Goal: Task Accomplishment & Management: Manage account settings

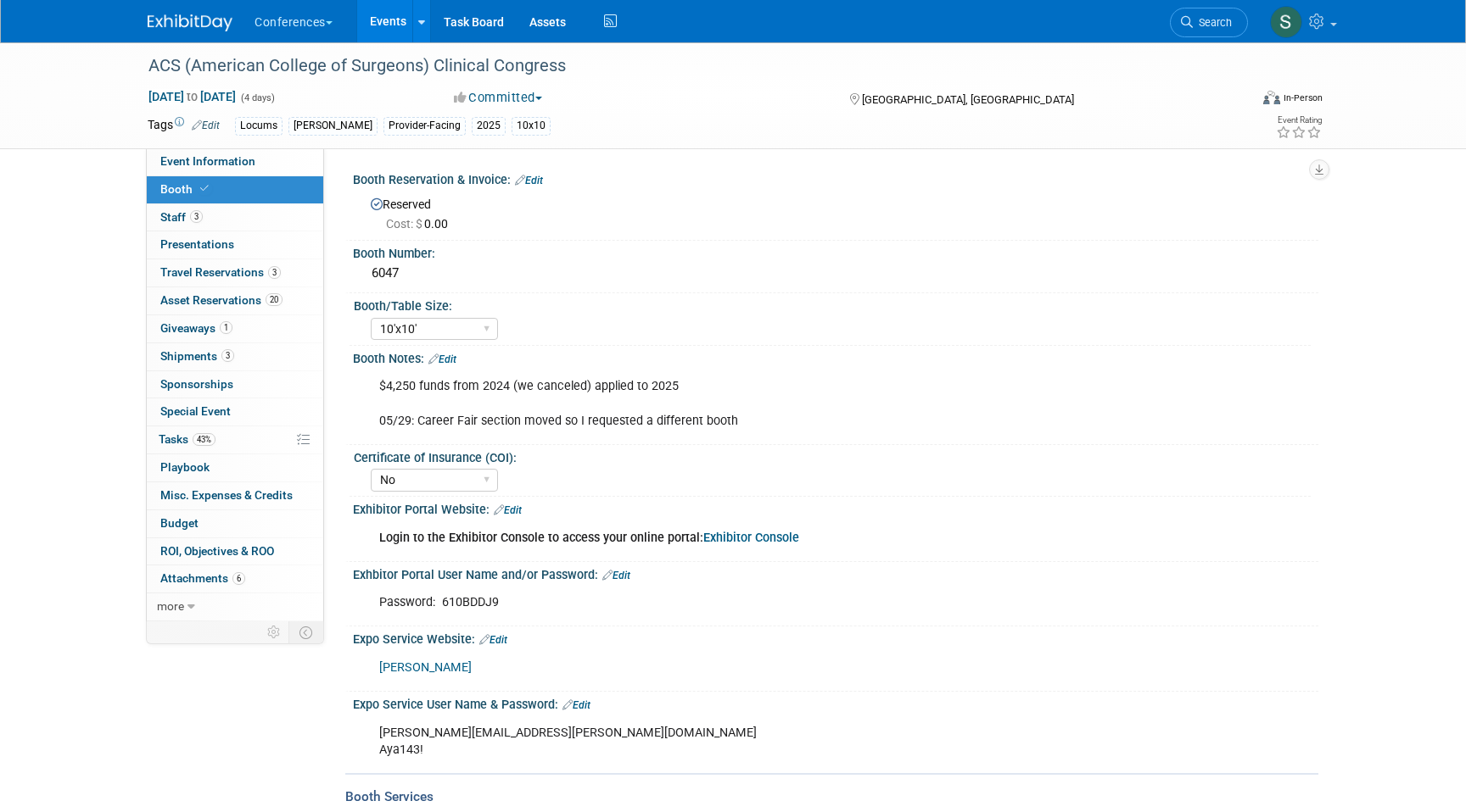
select select "10'x10'"
select select "No"
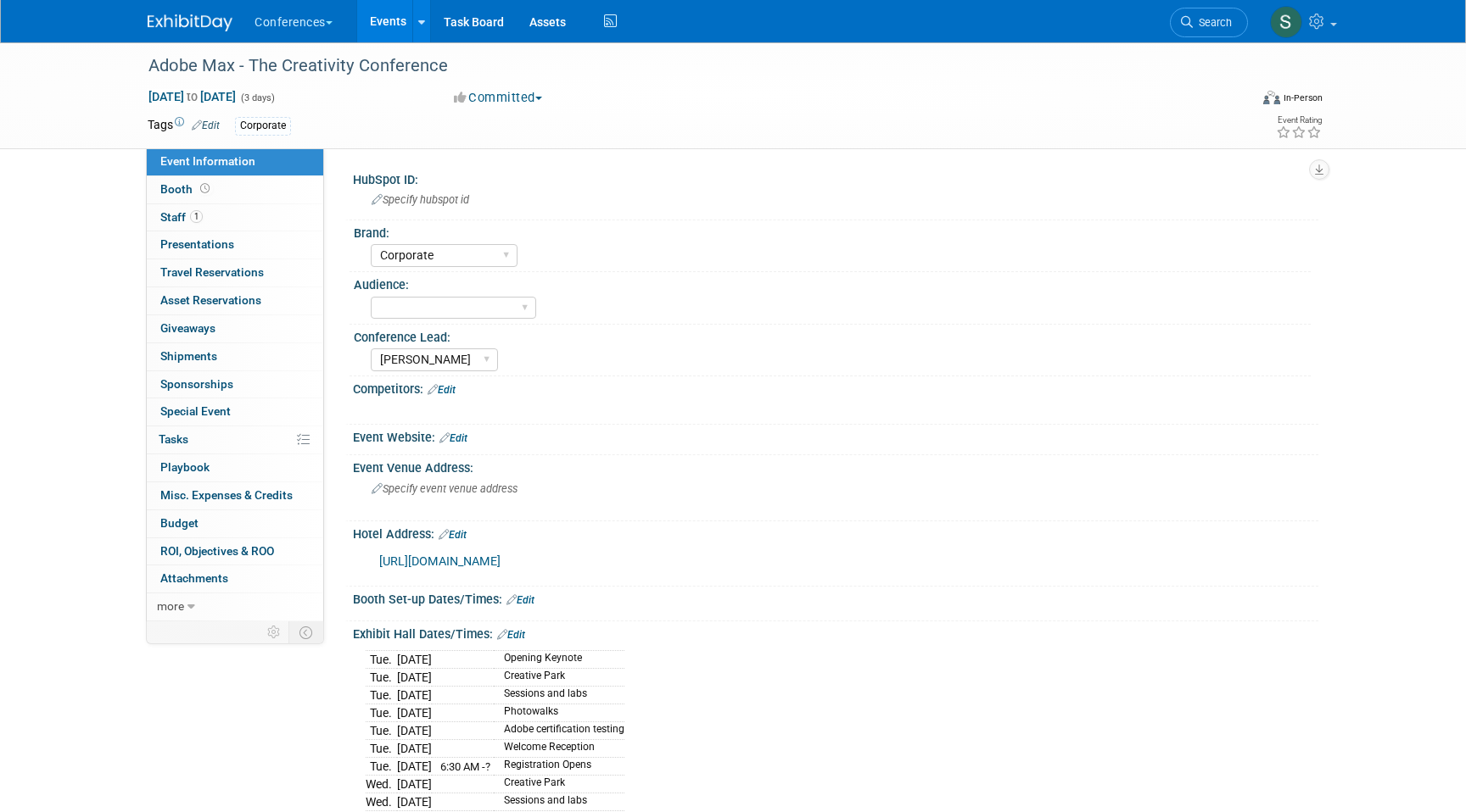
select select "Corporate"
select select "[PERSON_NAME]"
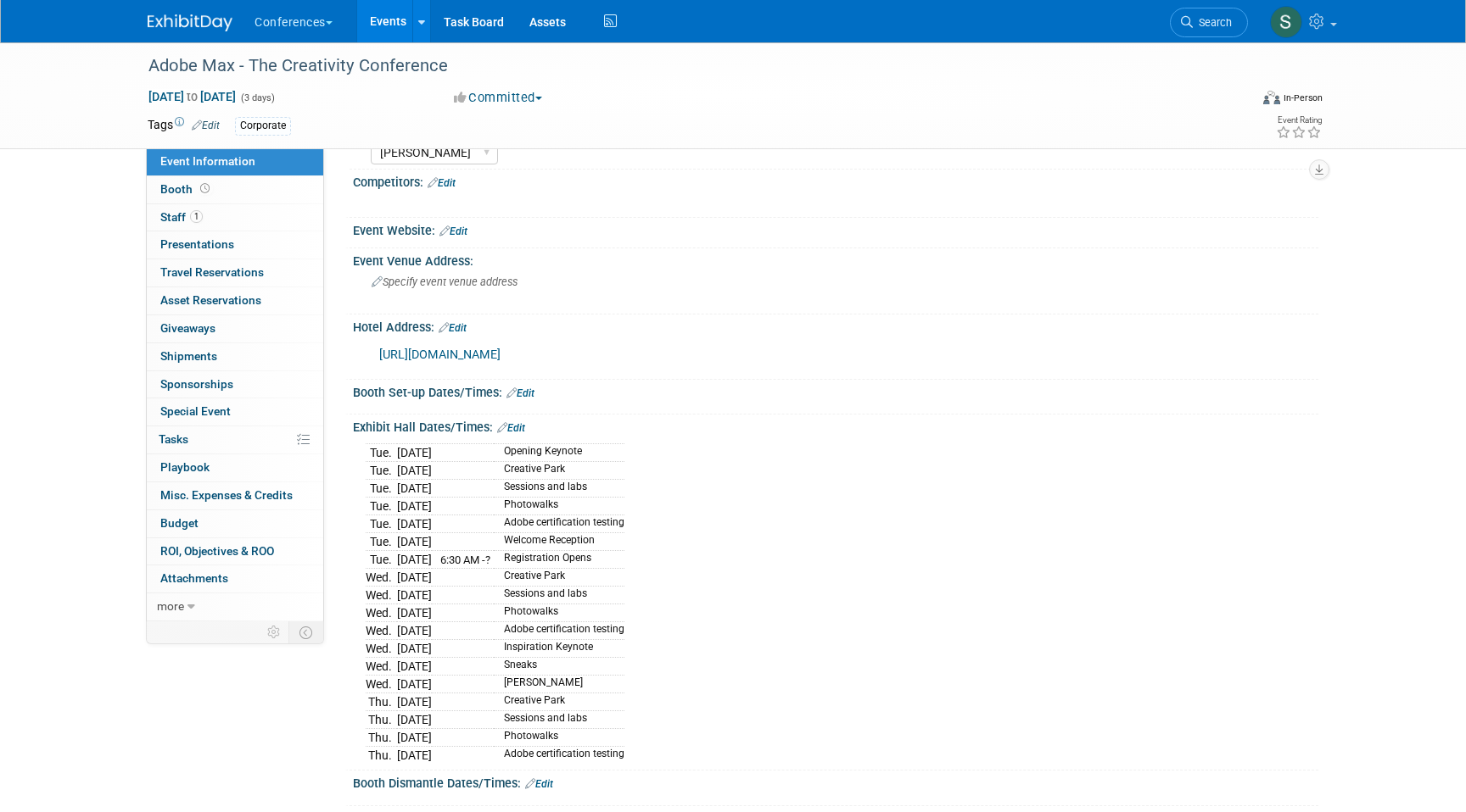
click at [480, 352] on link "https://max.adobe.com/hotels/" at bounding box center [440, 355] width 121 height 15
click at [221, 227] on link "1 Staff 1" at bounding box center [235, 218] width 176 height 27
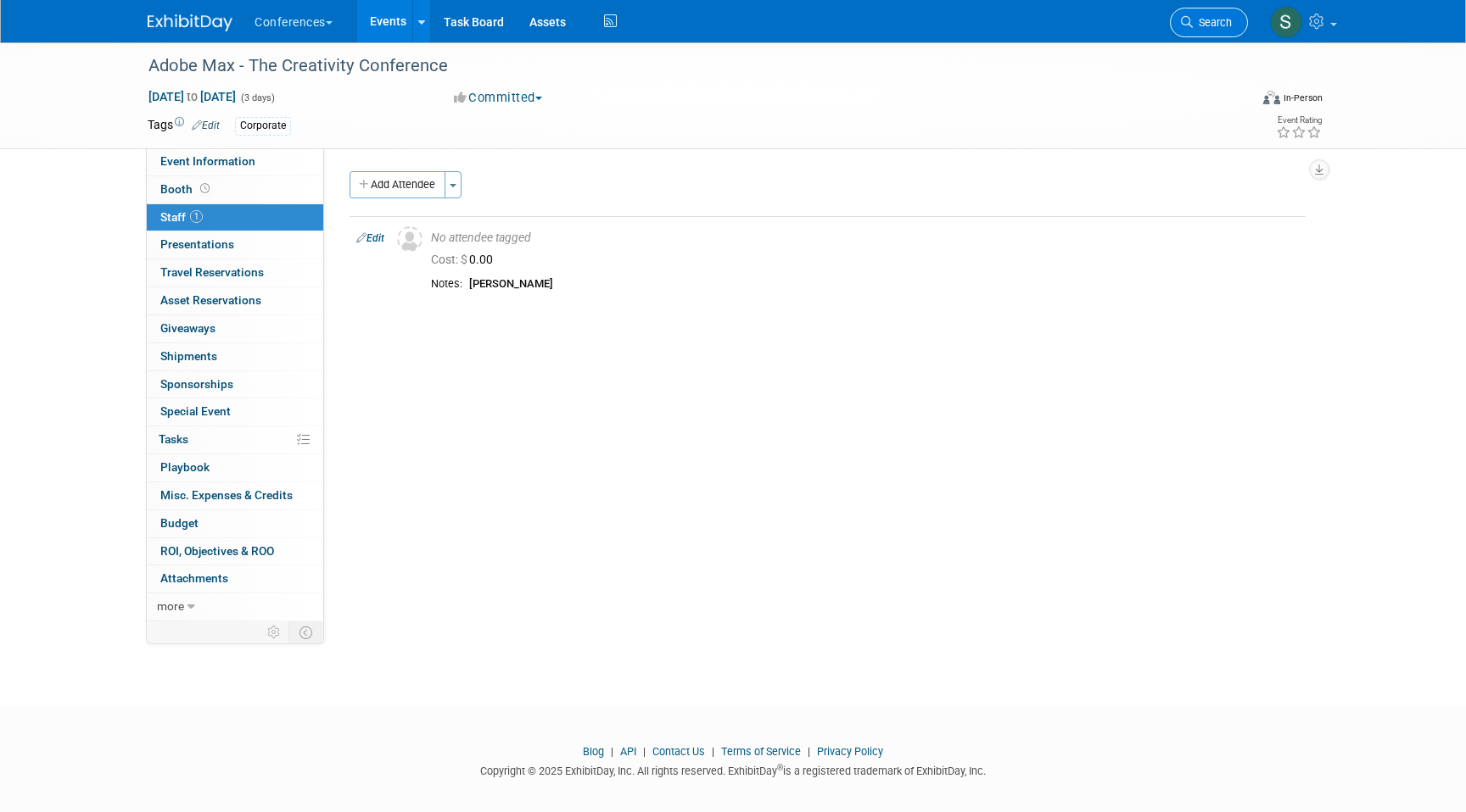
click at [1185, 9] on link "Search" at bounding box center [1208, 22] width 78 height 29
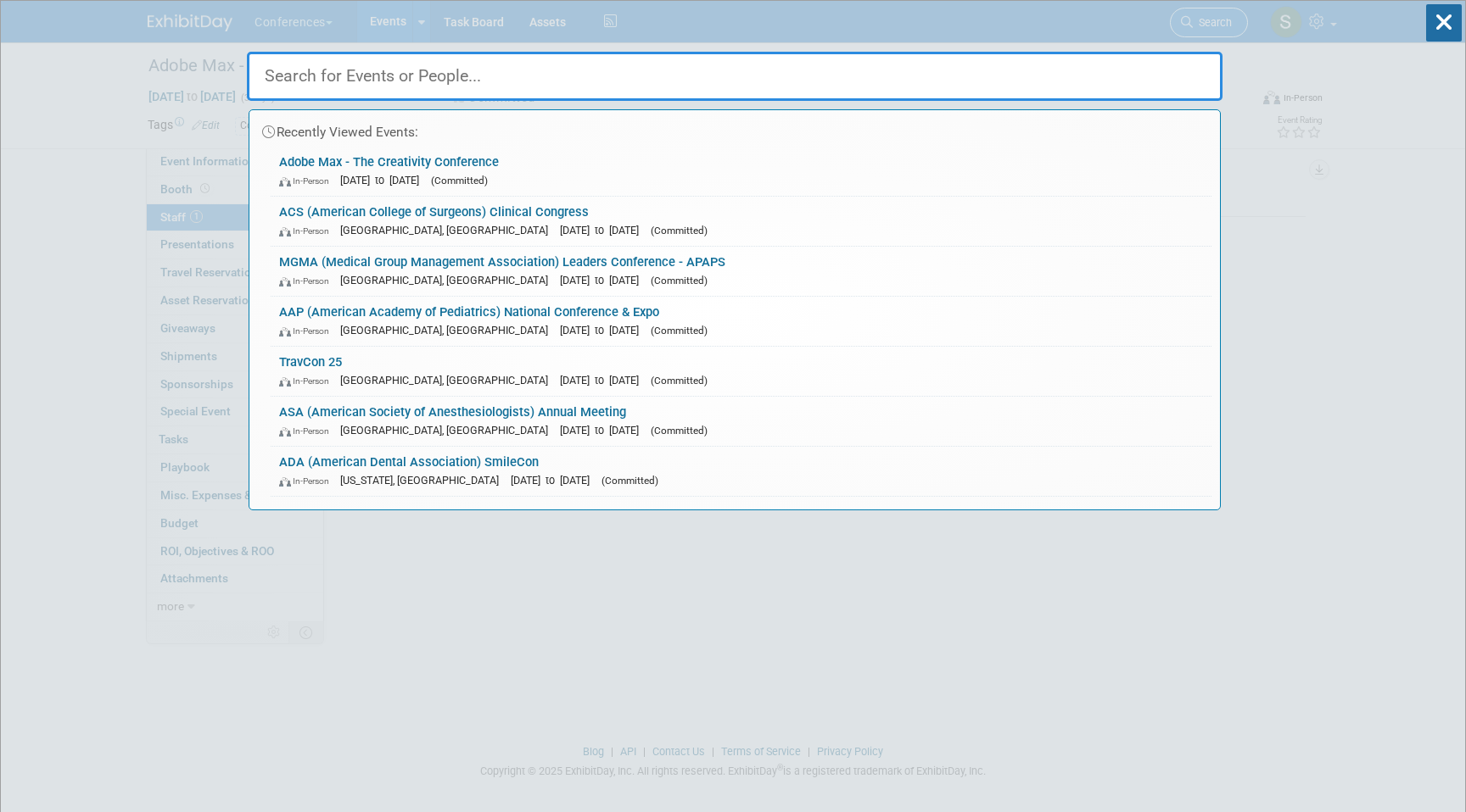
type input "s"
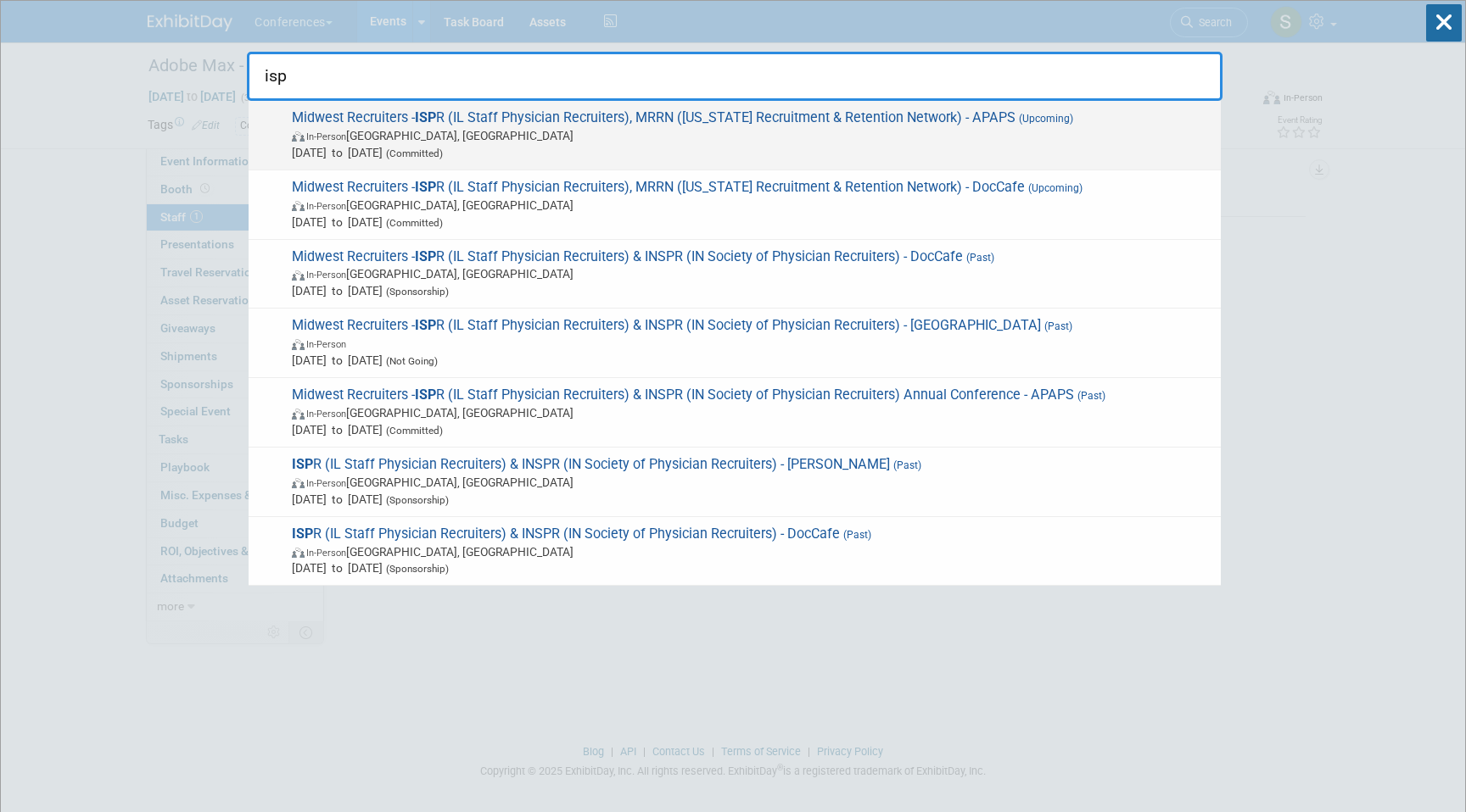
type input "isp"
click at [761, 158] on span "Sep 7, 2025 to Sep 9, 2025 (Committed)" at bounding box center [752, 152] width 920 height 17
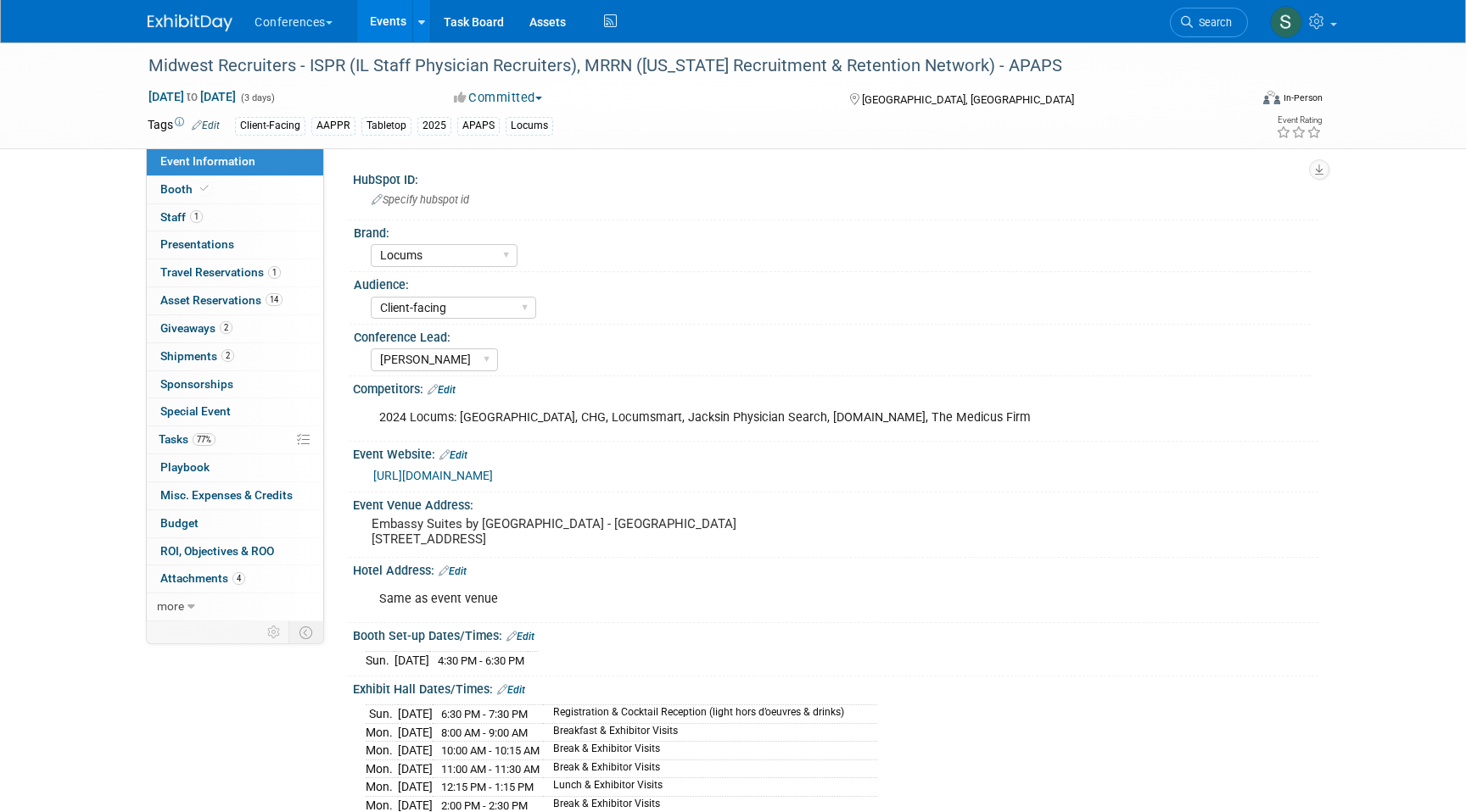
select select "Locums"
select select "Client-facing"
select select "[PERSON_NAME]"
click at [257, 220] on link "1 Staff 1" at bounding box center [235, 218] width 176 height 27
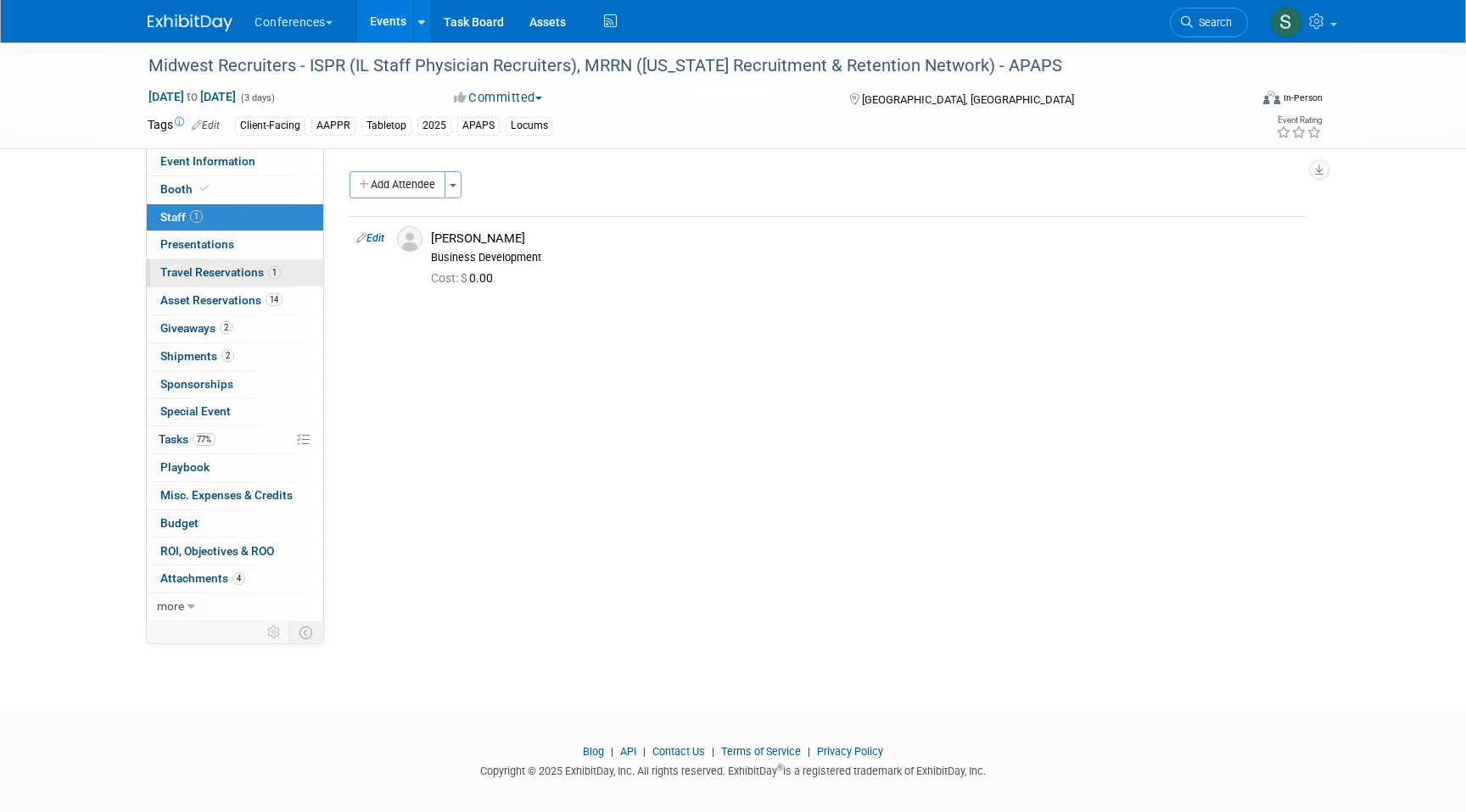
click at [254, 268] on span "Travel Reservations 1" at bounding box center [220, 272] width 120 height 14
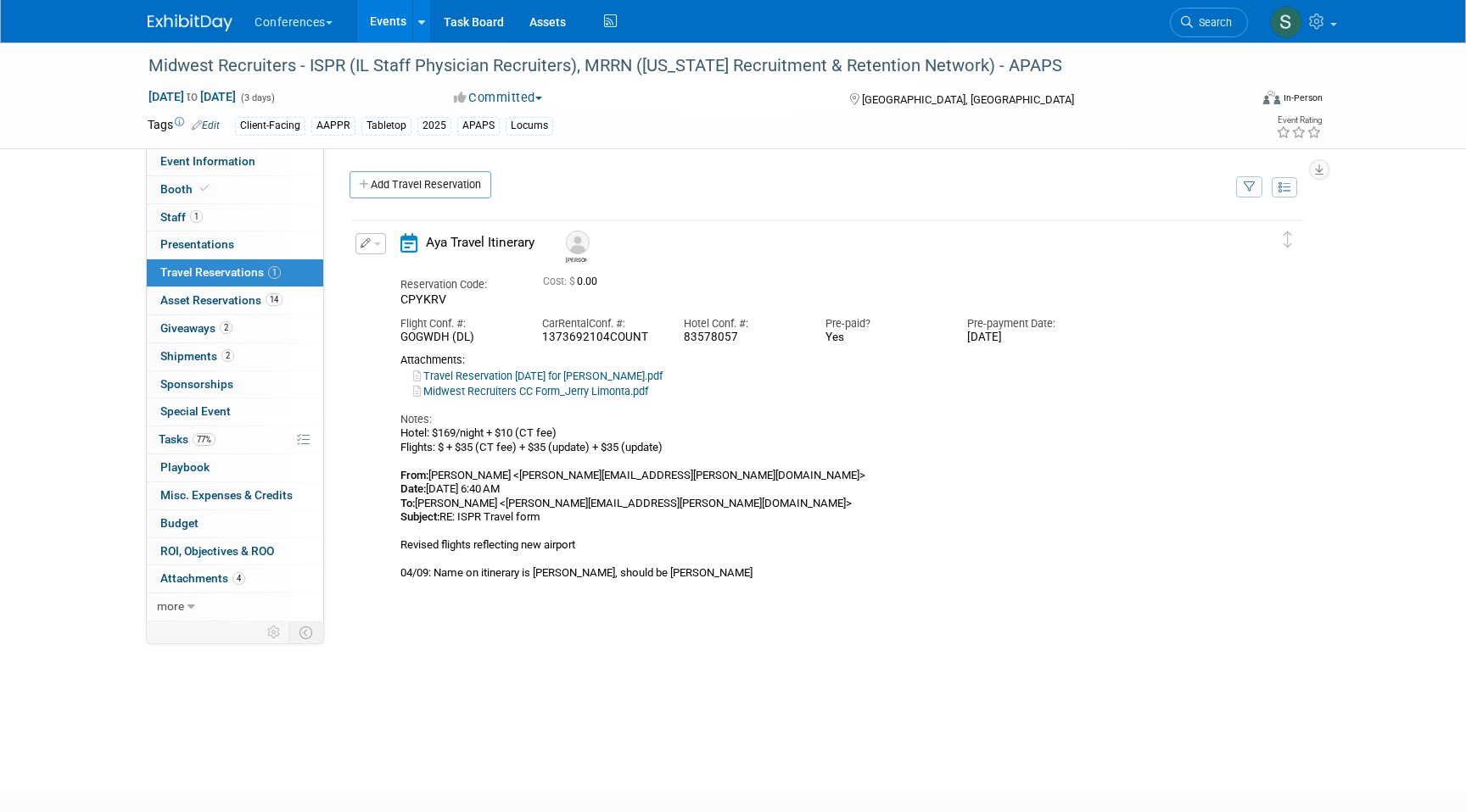
click at [358, 251] on button "button" at bounding box center [370, 243] width 30 height 21
click at [387, 285] on button "Edit Reservation" at bounding box center [428, 273] width 143 height 25
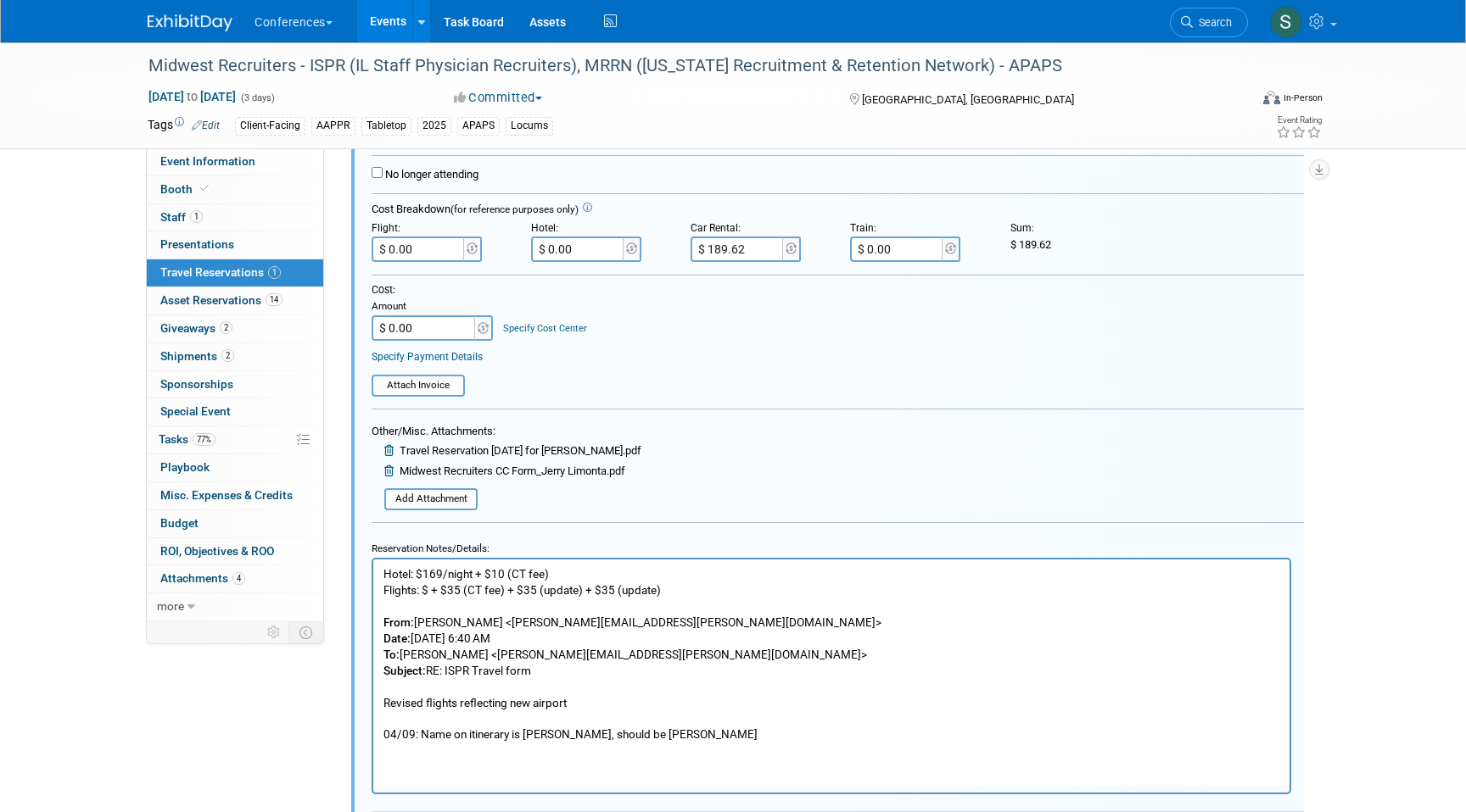
scroll to position [372, 0]
click at [425, 254] on input "$ 0.00" at bounding box center [419, 247] width 95 height 26
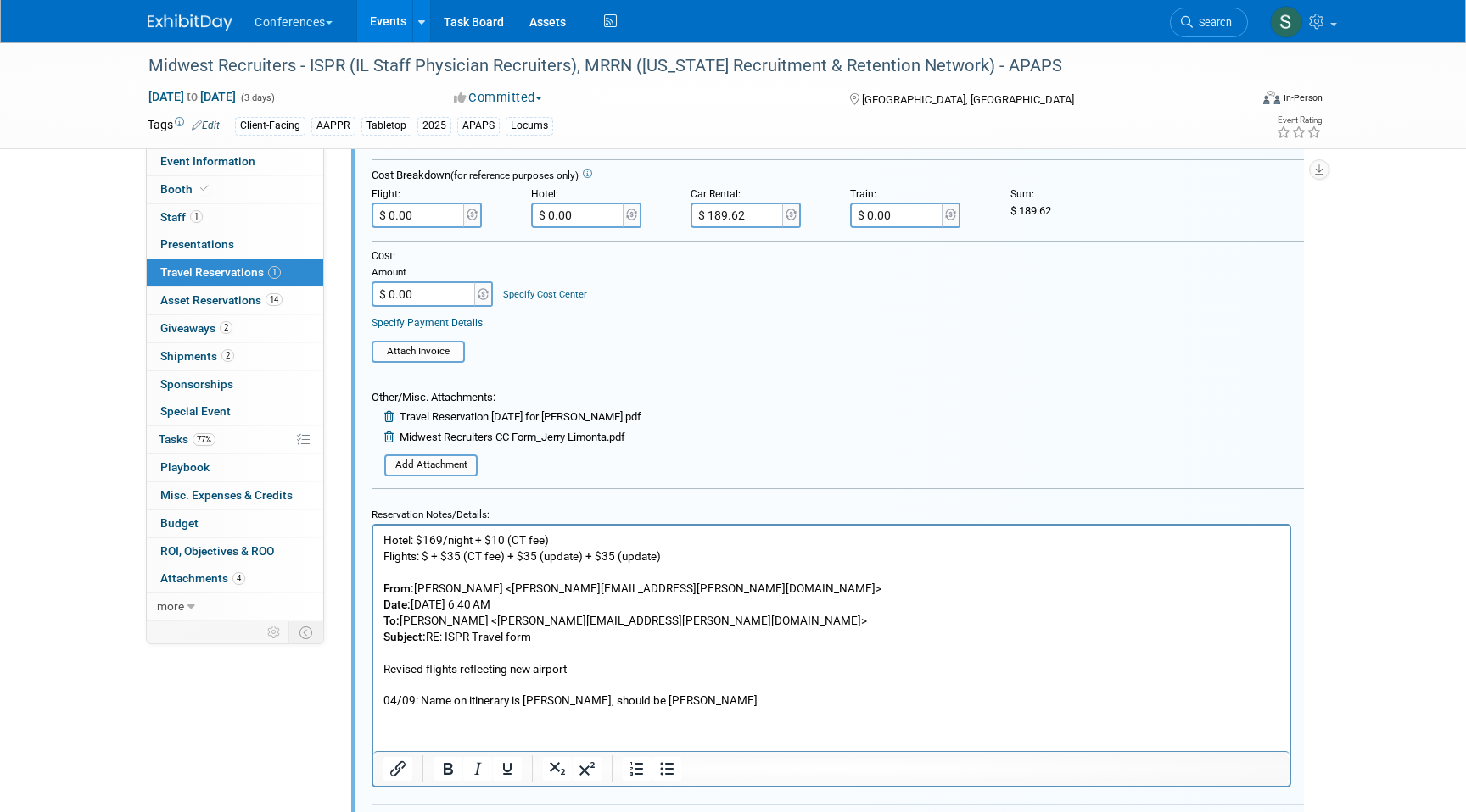
scroll to position [404, 0]
click at [428, 552] on p "Hotel: $169/night + $10 (CT fee) Flights: $ + $35 (CT fee) + $35 (update) + $35…" at bounding box center [832, 619] width 897 height 176
click at [716, 554] on p "Hotel: $169/night + $10 (CT fee) Flights: $371.97 + $35 (CT fee) + $35 (update)…" at bounding box center [832, 619] width 897 height 176
drag, startPoint x: 769, startPoint y: 559, endPoint x: 713, endPoint y: 561, distance: 56.0
click at [713, 561] on p "Hotel: $169/night + $10 (CT fee) Flights: $371.97 + $35 (CT fee) + $35 (update)…" at bounding box center [832, 619] width 897 height 176
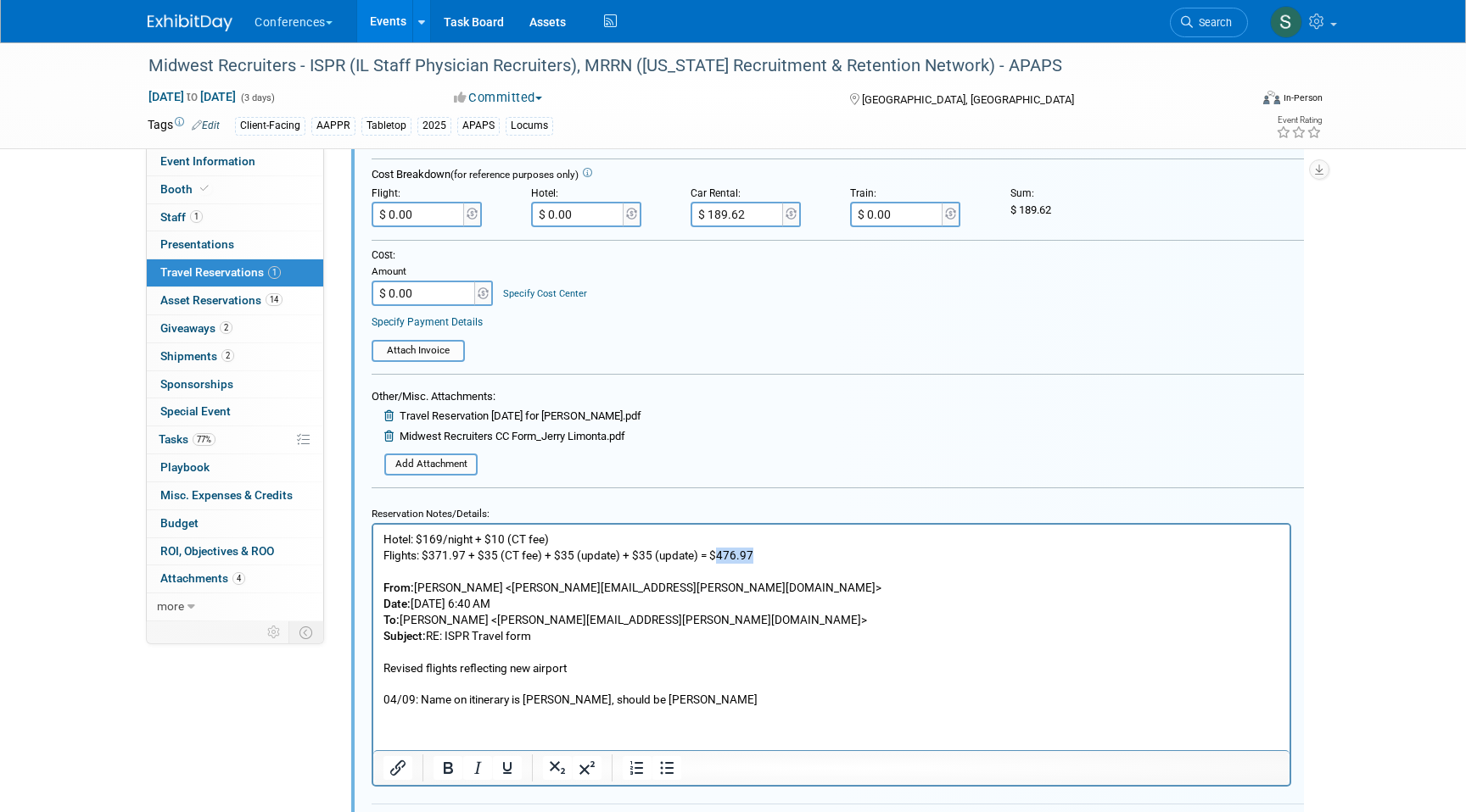
copy p "476.97"
click at [430, 218] on input "$ 0.00" at bounding box center [419, 214] width 95 height 26
type input "$ 476.97"
click at [437, 295] on input "$ 0.00" at bounding box center [424, 293] width 106 height 26
type input "$ 666.59"
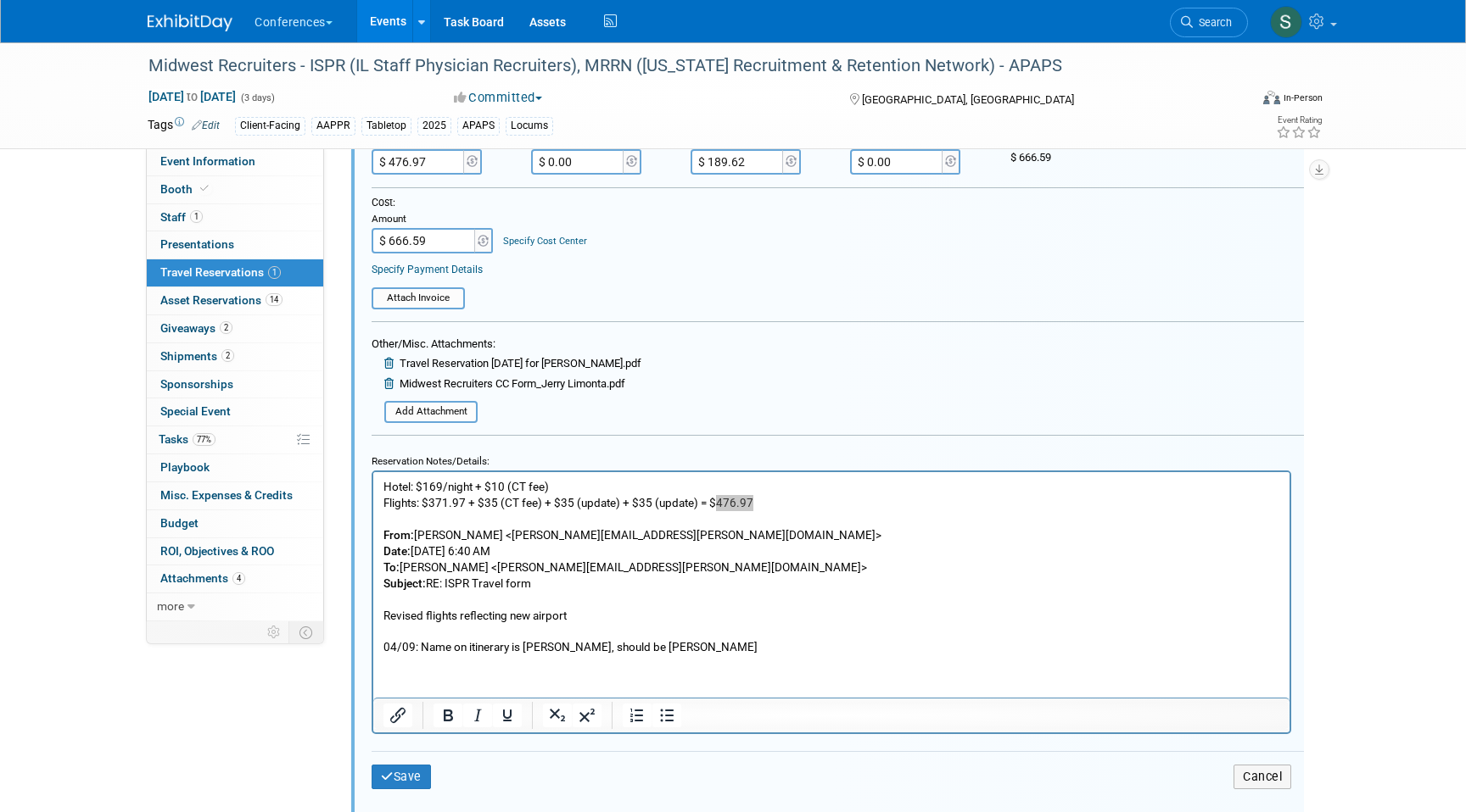
scroll to position [466, 0]
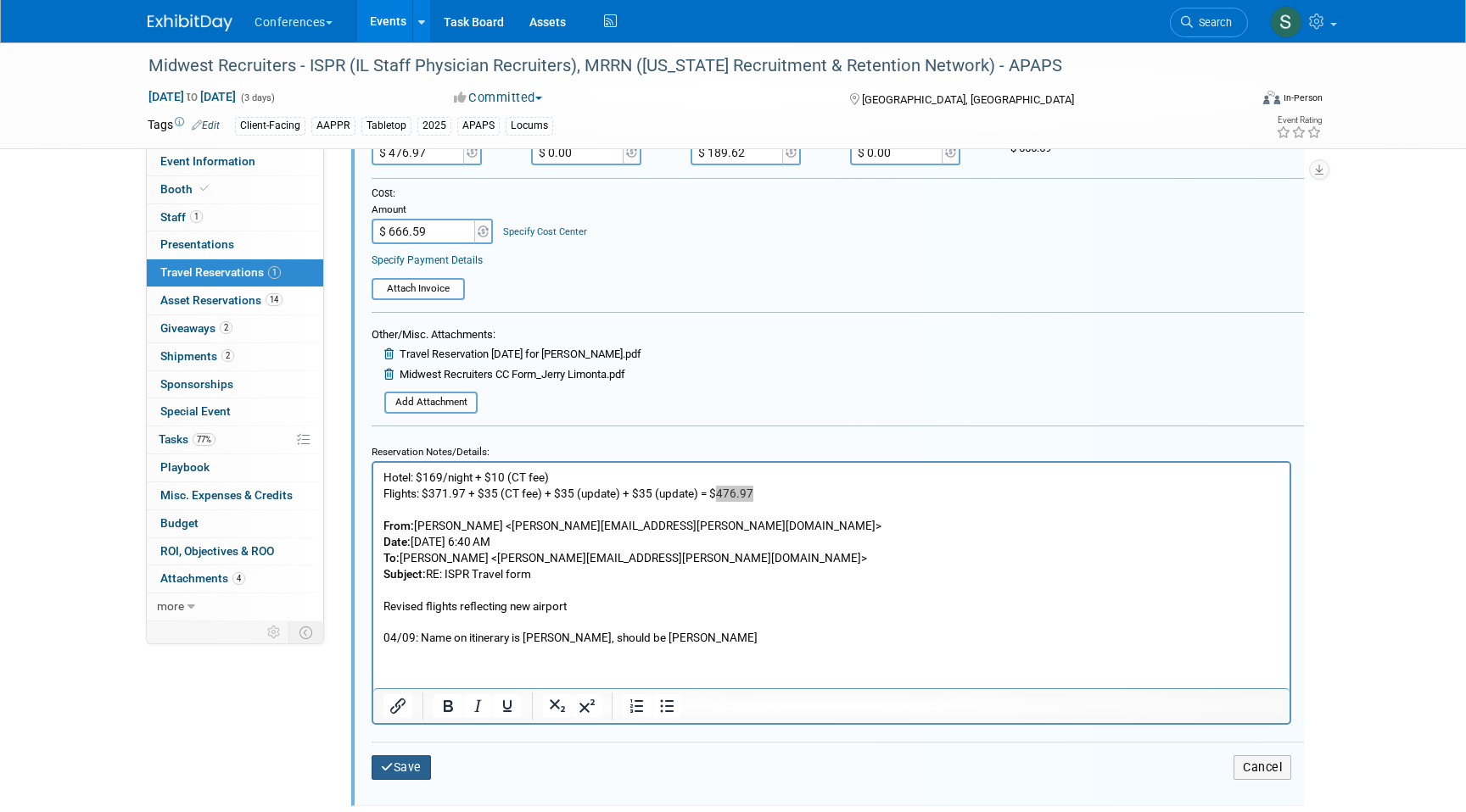
click at [419, 771] on button "Save" at bounding box center [401, 767] width 60 height 25
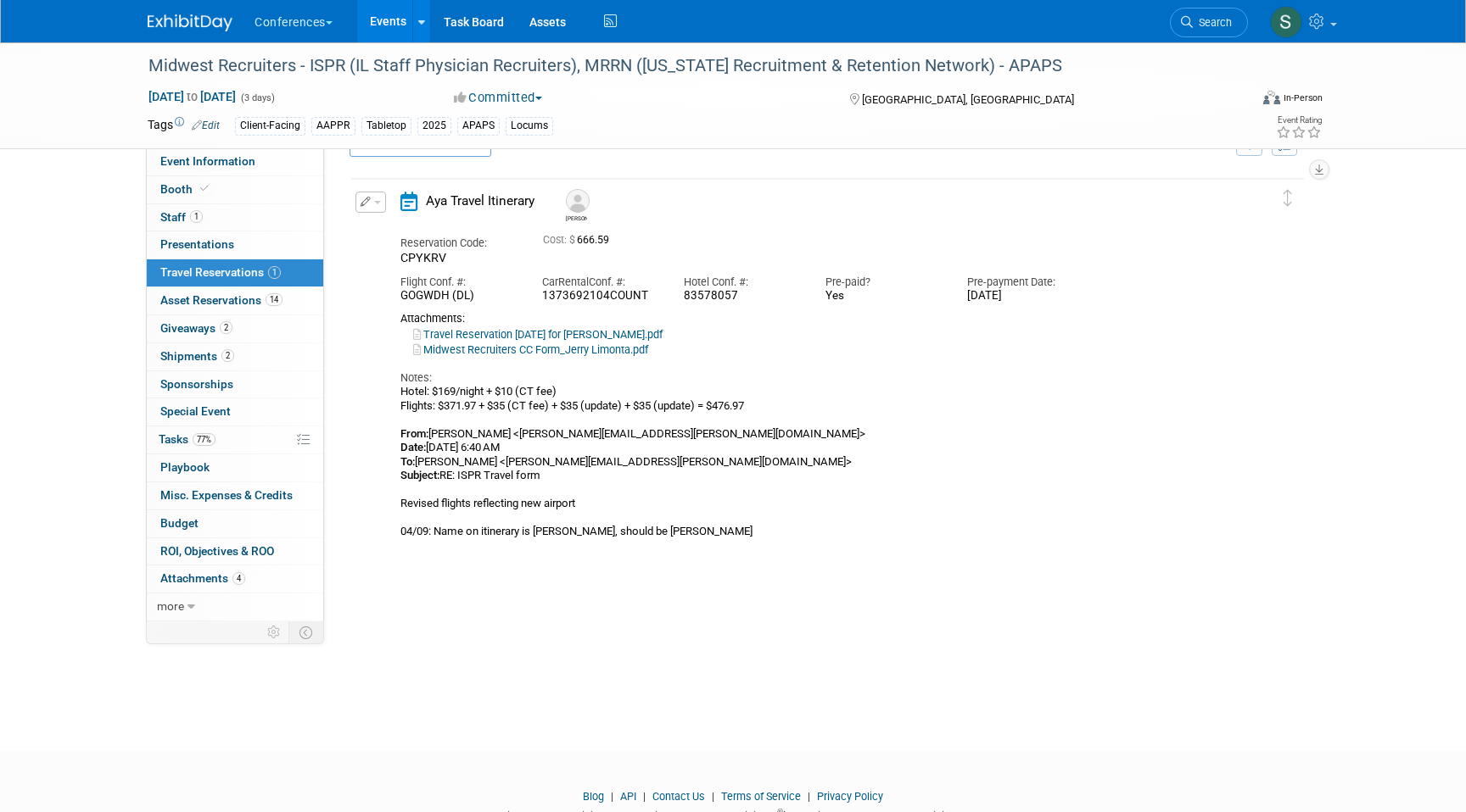
scroll to position [28, 0]
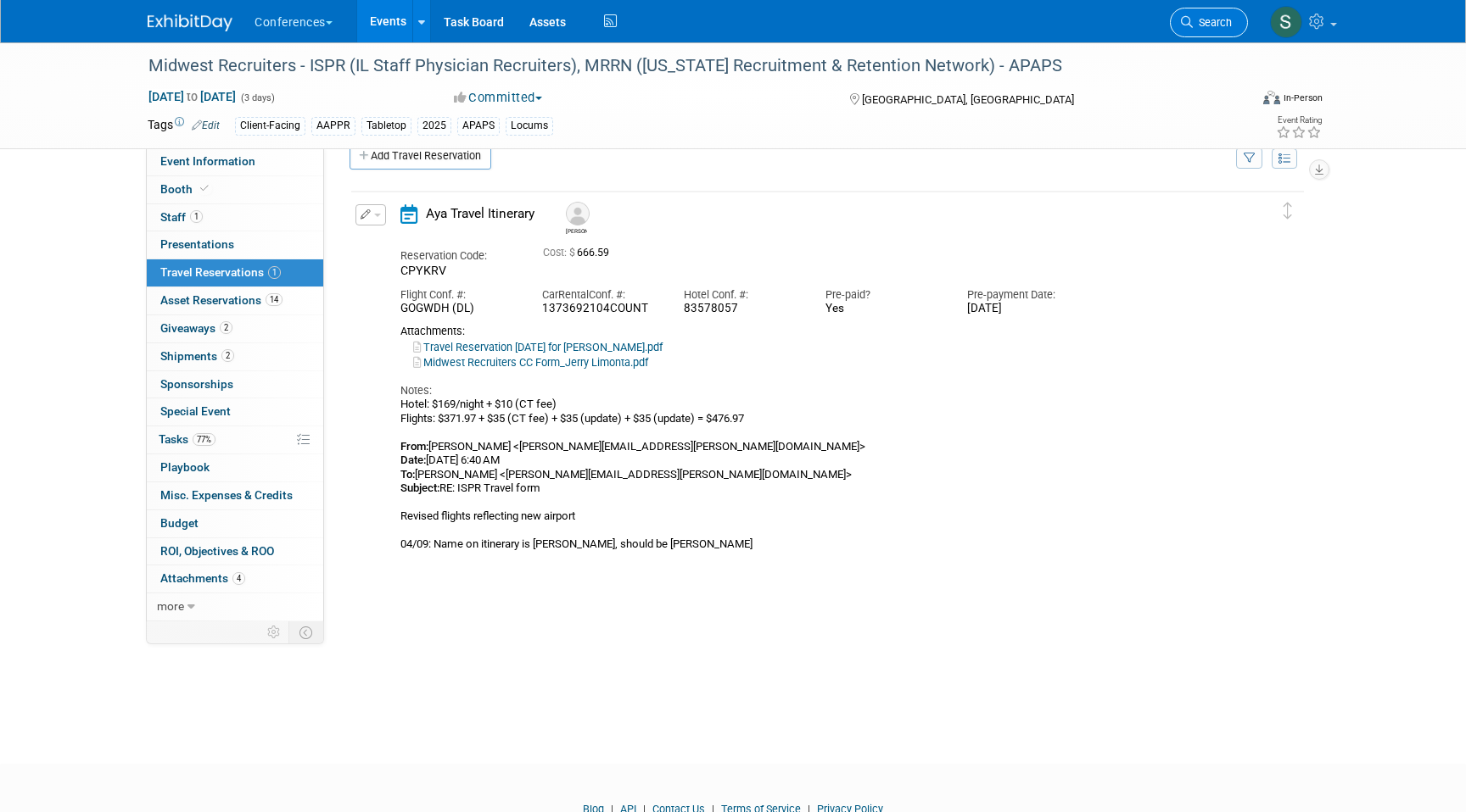
click at [1208, 18] on span "Search" at bounding box center [1212, 23] width 39 height 13
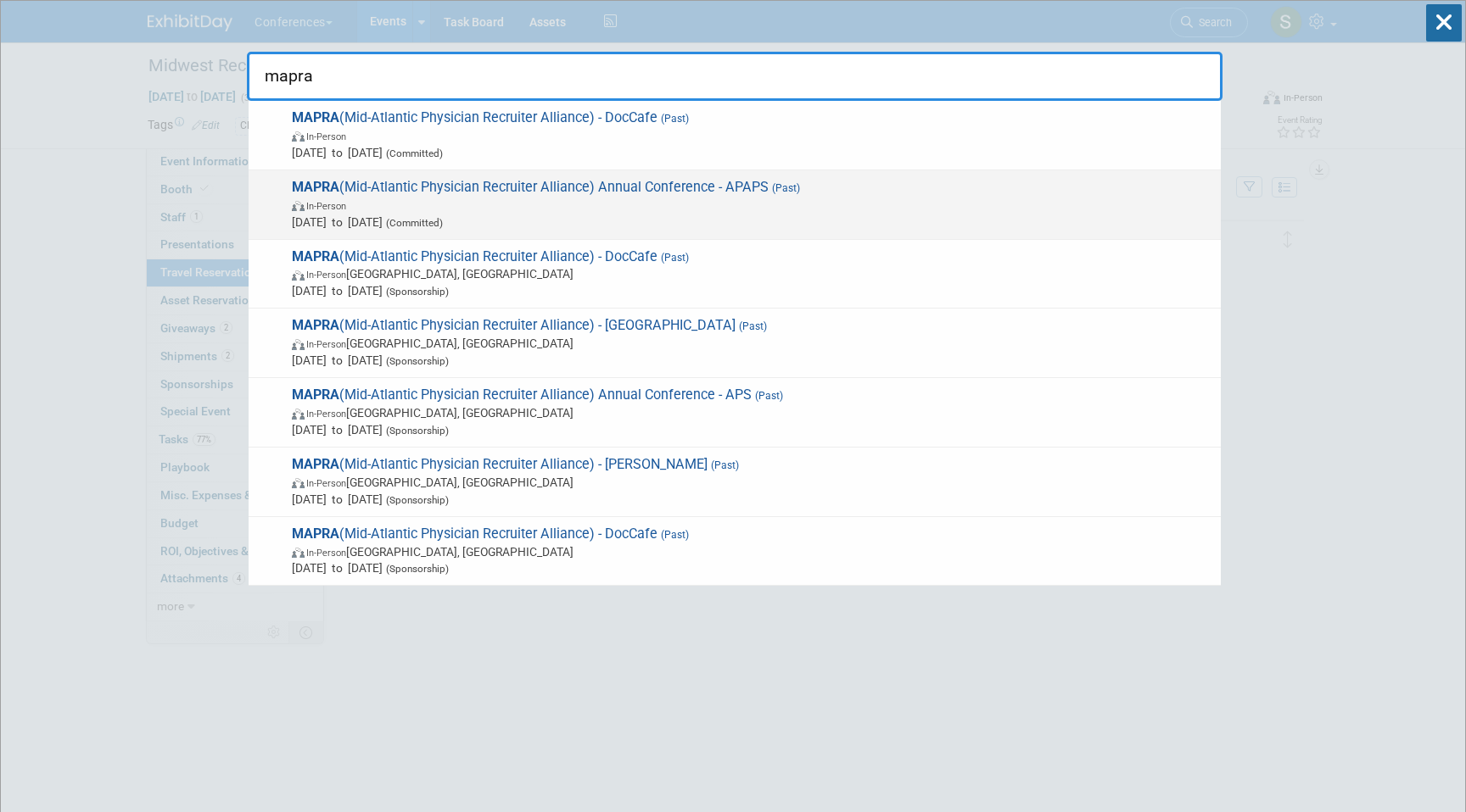
type input "mapra"
click at [882, 204] on span "In-Person" at bounding box center [752, 205] width 920 height 17
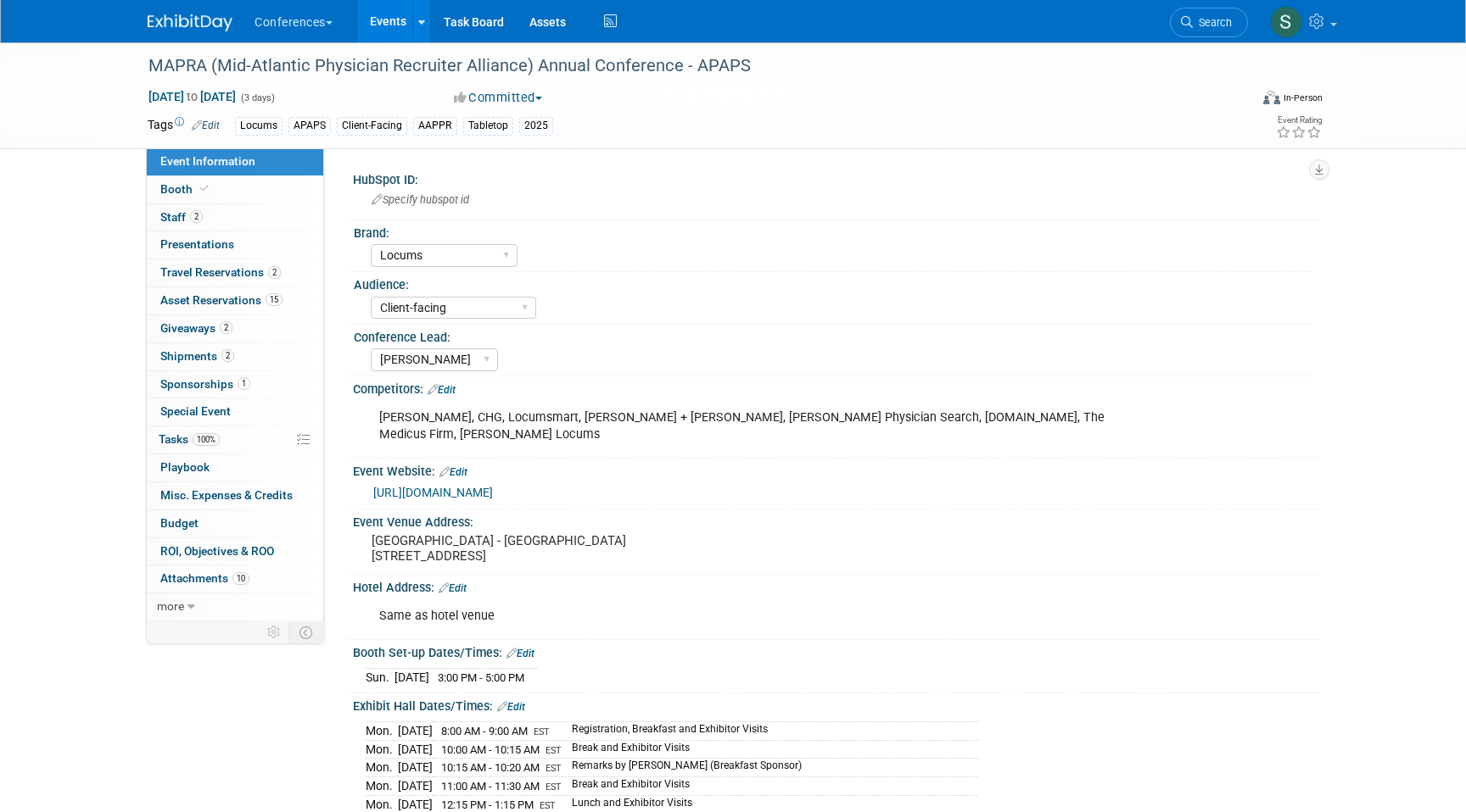
select select "Locums"
select select "Client-facing"
select select "Mel"
click at [248, 275] on span "Travel Reservations 2" at bounding box center [220, 272] width 120 height 14
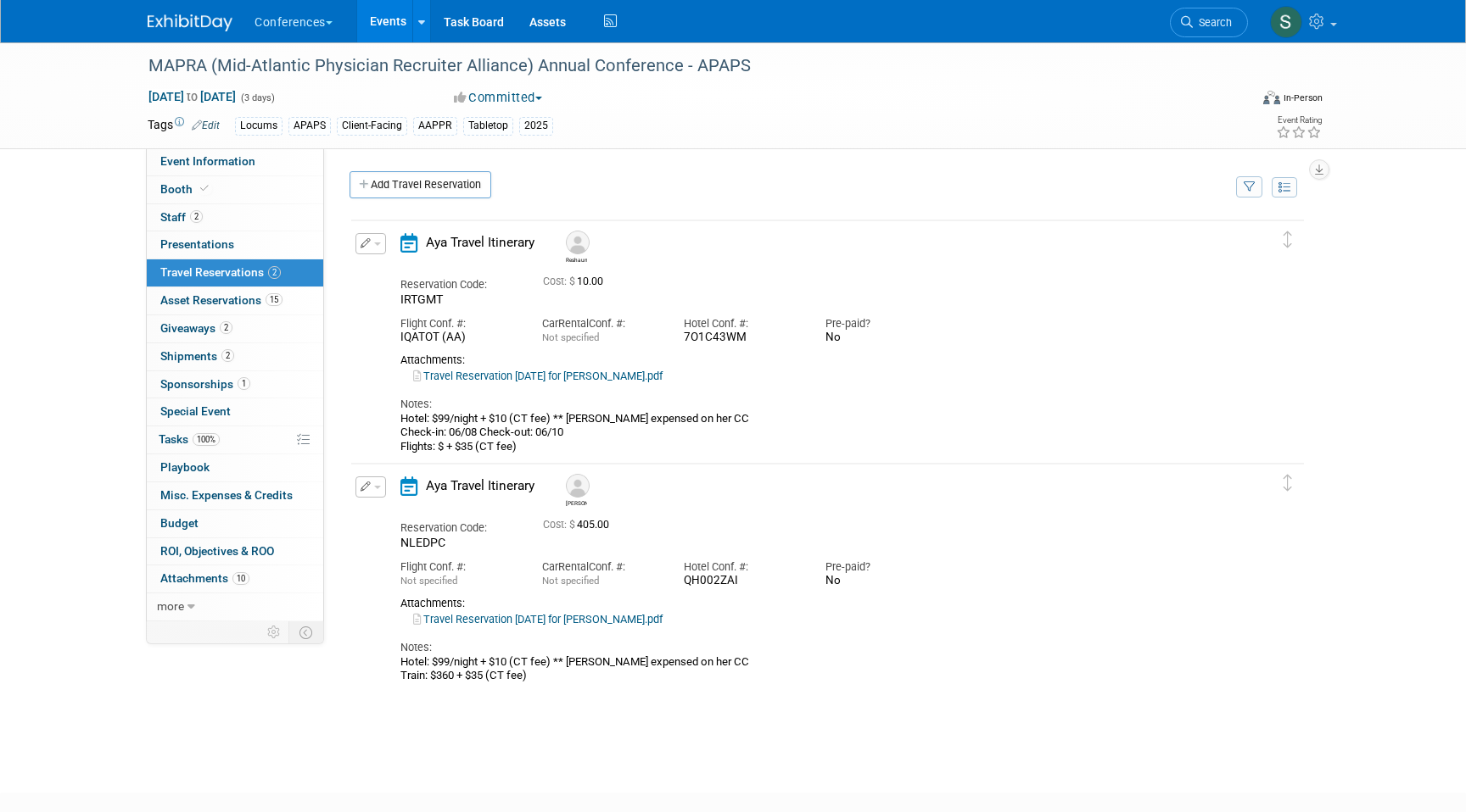
click at [365, 246] on icon "button" at bounding box center [366, 243] width 11 height 10
click at [369, 267] on icon "button" at bounding box center [374, 272] width 14 height 12
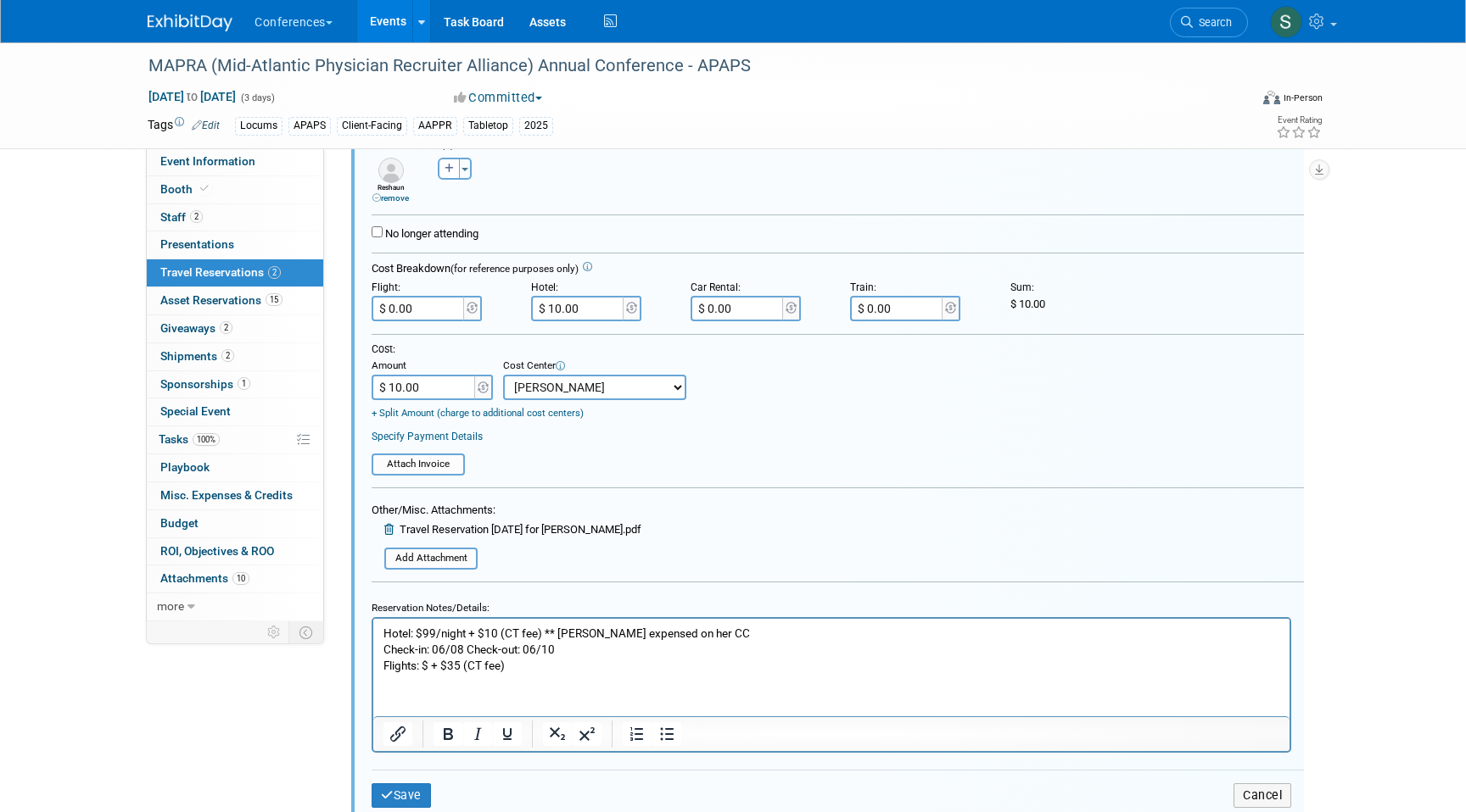
scroll to position [421, 0]
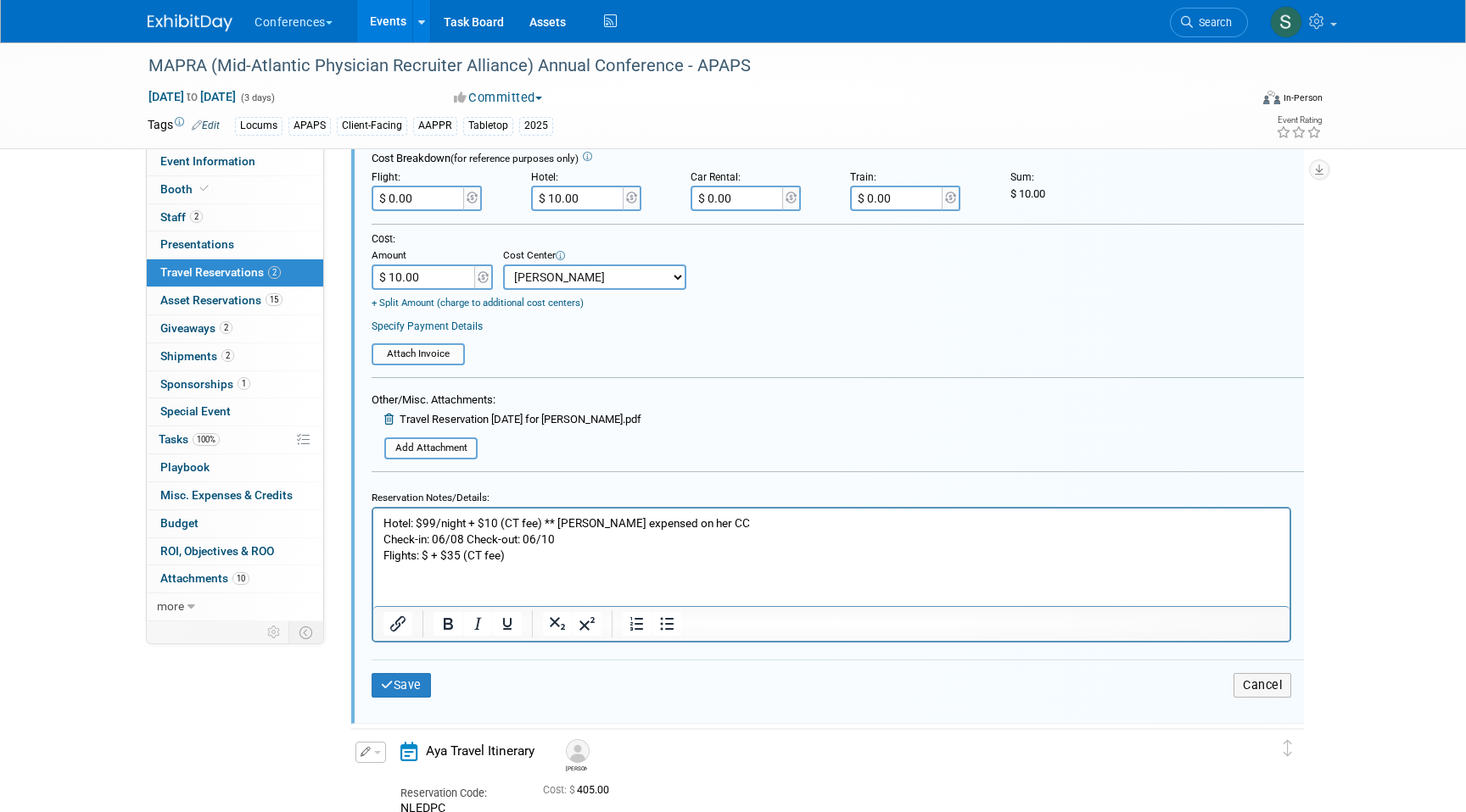
click at [429, 553] on p "Hotel: $99/night + $10 (CT fee) ** Brandy expensed on her CC Check-in: 06/08 Ch…" at bounding box center [832, 539] width 897 height 49
click at [431, 553] on p "Hotel: $99/night + $10 (CT fee) ** Brandy expensed on her CC Check-in: 06/08 Ch…" at bounding box center [832, 539] width 897 height 49
click at [467, 550] on p "Hotel: $99/night + $10 (CT fee) ** Brandy expensed on her CC Check-in: 06/08 Ch…" at bounding box center [832, 539] width 897 height 49
click at [556, 554] on p "Hotel: $99/night + $10 (CT fee) ** Brandy expensed on her CC Check-in: 06/08 Ch…" at bounding box center [832, 539] width 897 height 49
drag, startPoint x: 600, startPoint y: 555, endPoint x: 552, endPoint y: 559, distance: 48.2
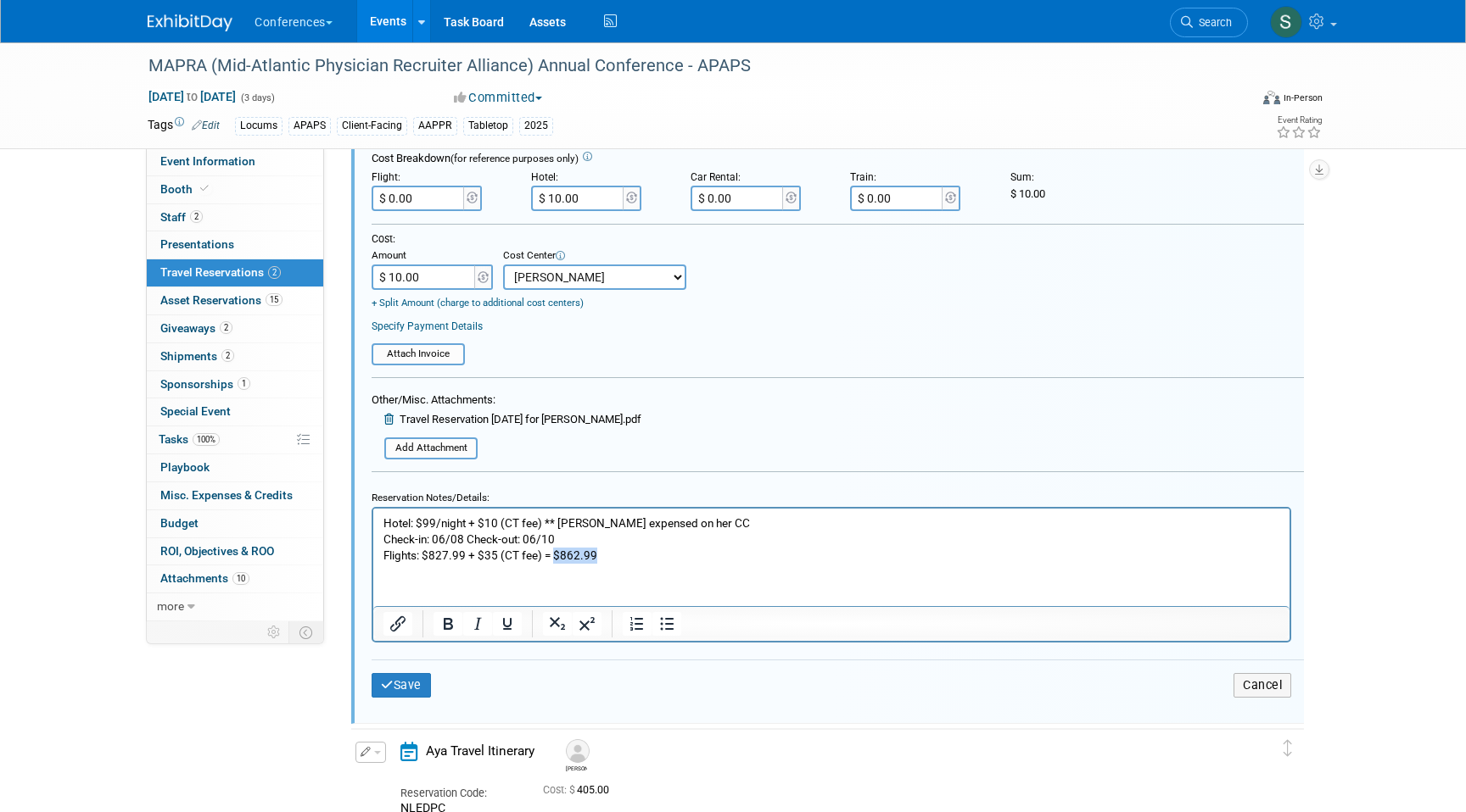
click at [552, 559] on p "Hotel: $99/night + $10 (CT fee) ** Brandy expensed on her CC Check-in: 06/08 Ch…" at bounding box center [832, 539] width 897 height 49
copy p "$862.99"
click at [404, 196] on input "$ 0.00" at bounding box center [419, 199] width 95 height 26
paste input "862.99"
type input "$ 862.99"
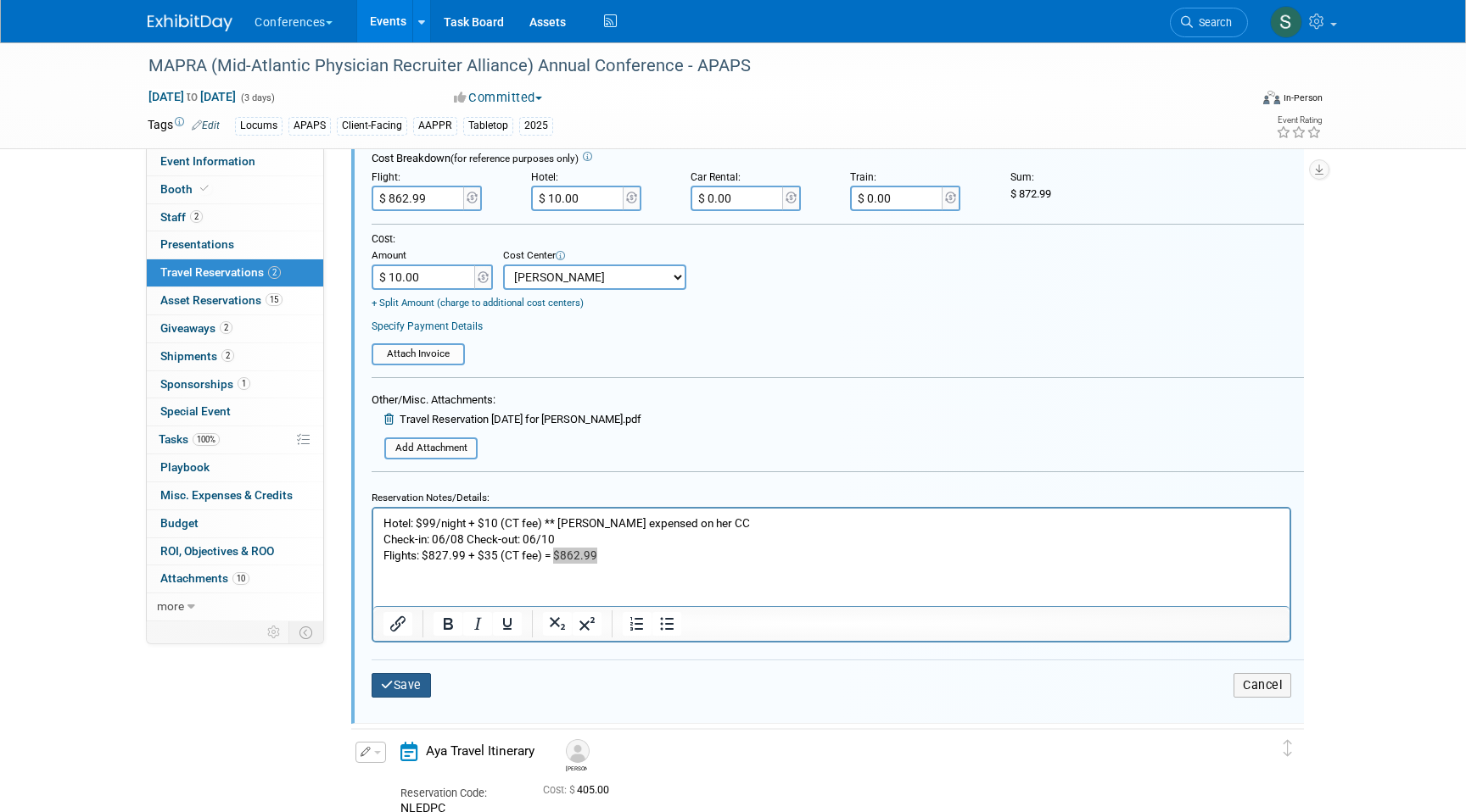
click at [403, 695] on button "Save" at bounding box center [401, 686] width 60 height 25
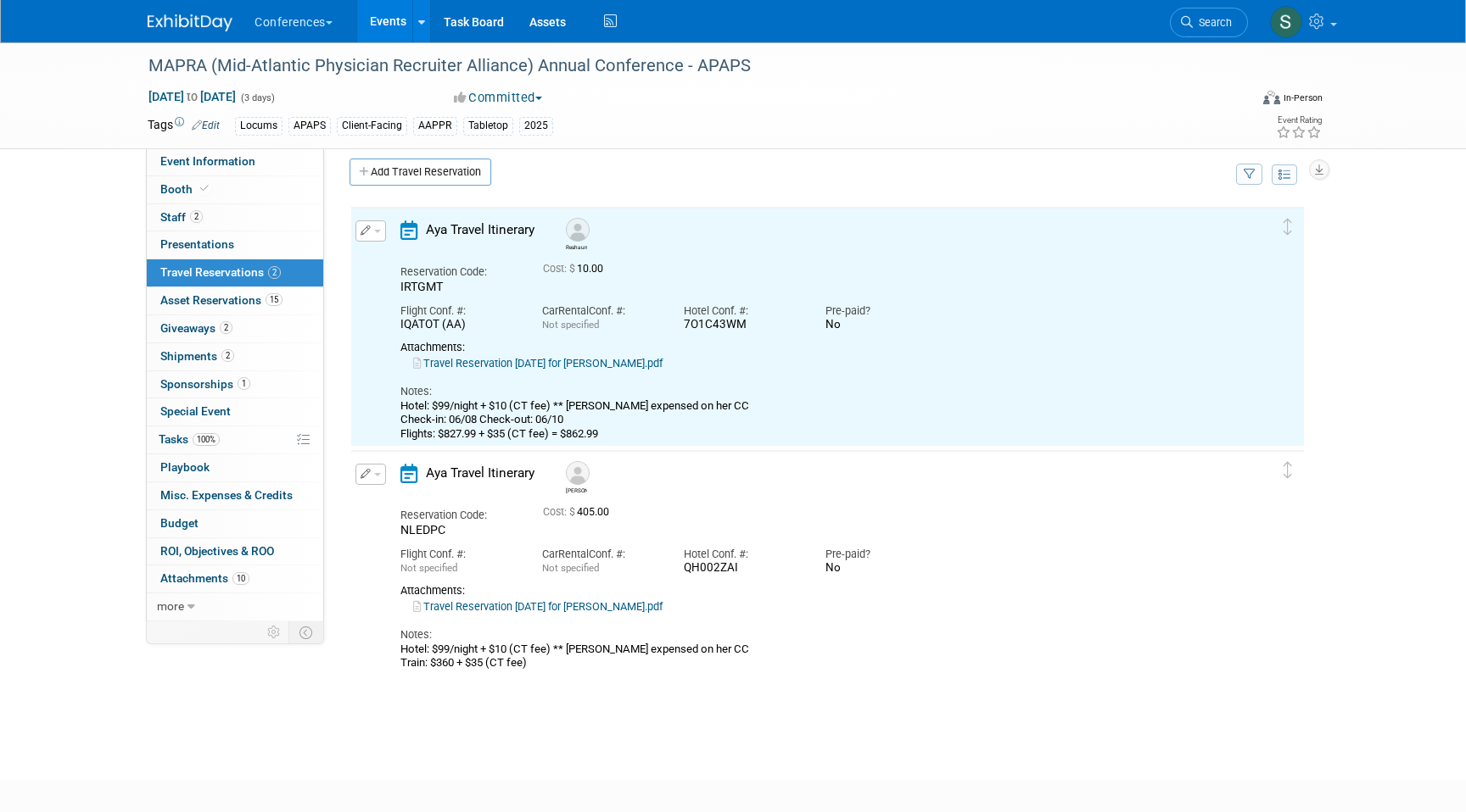
scroll to position [0, 0]
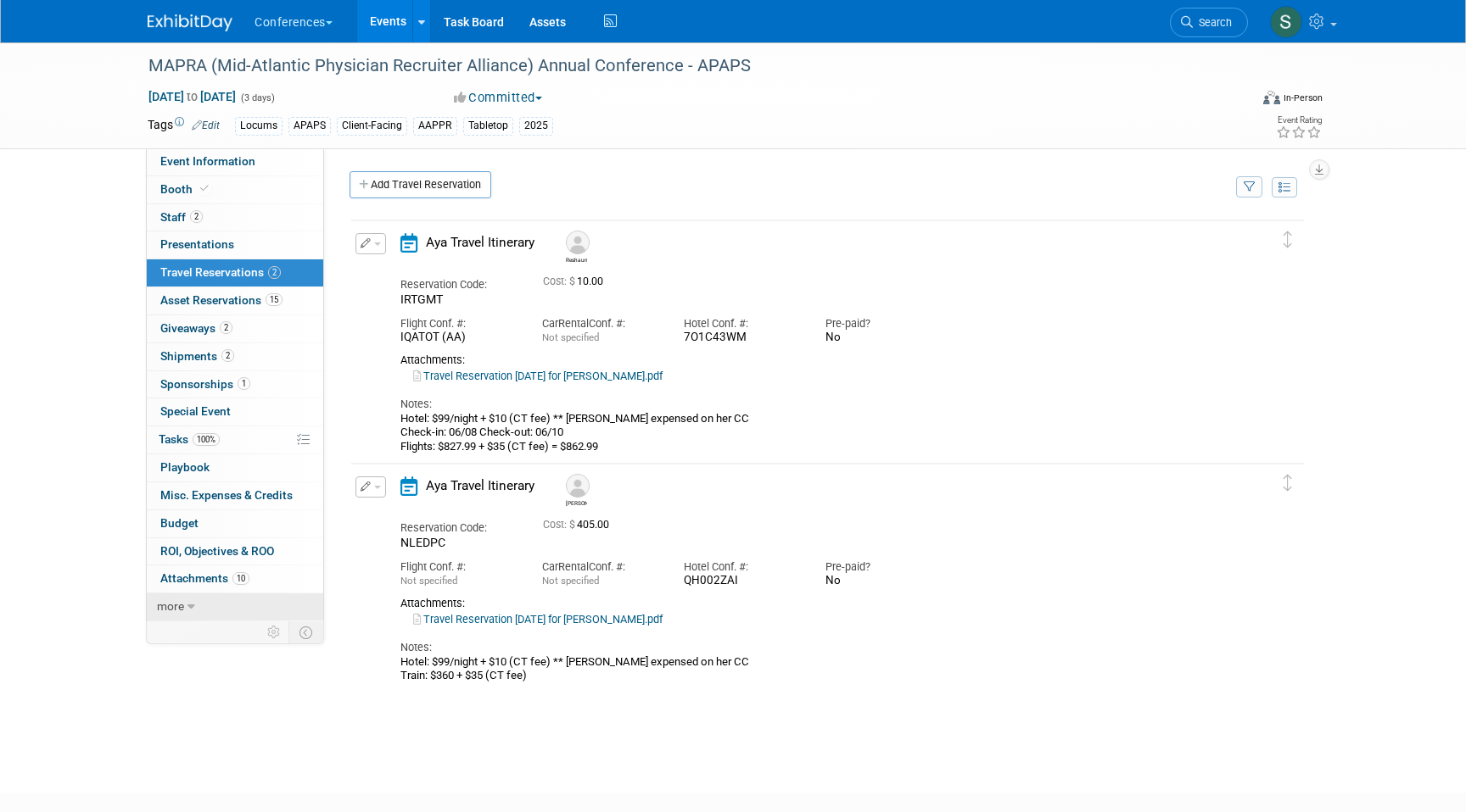
click at [194, 608] on link "more" at bounding box center [235, 608] width 176 height 27
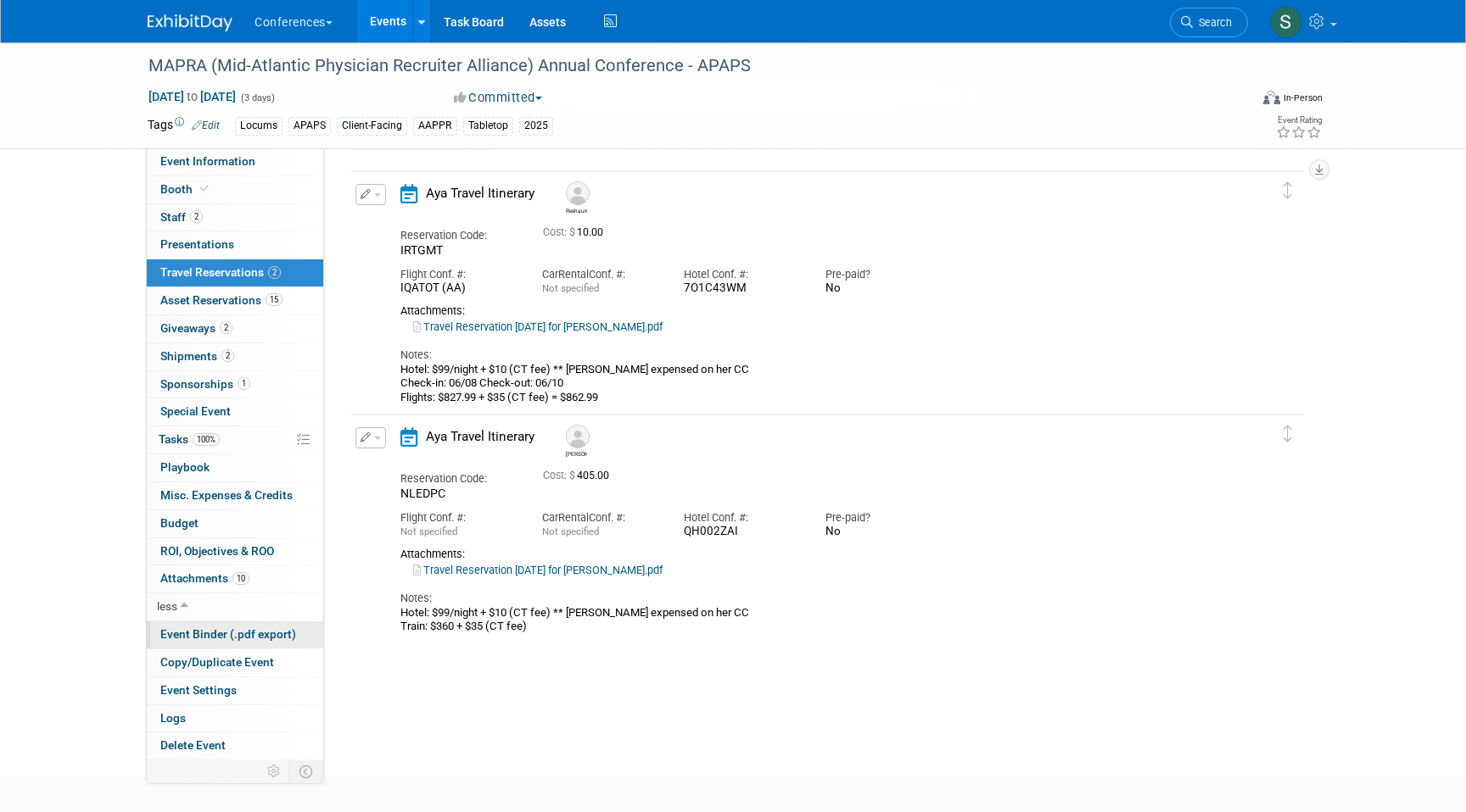
scroll to position [51, 0]
click at [229, 714] on link "Logs" at bounding box center [235, 719] width 176 height 27
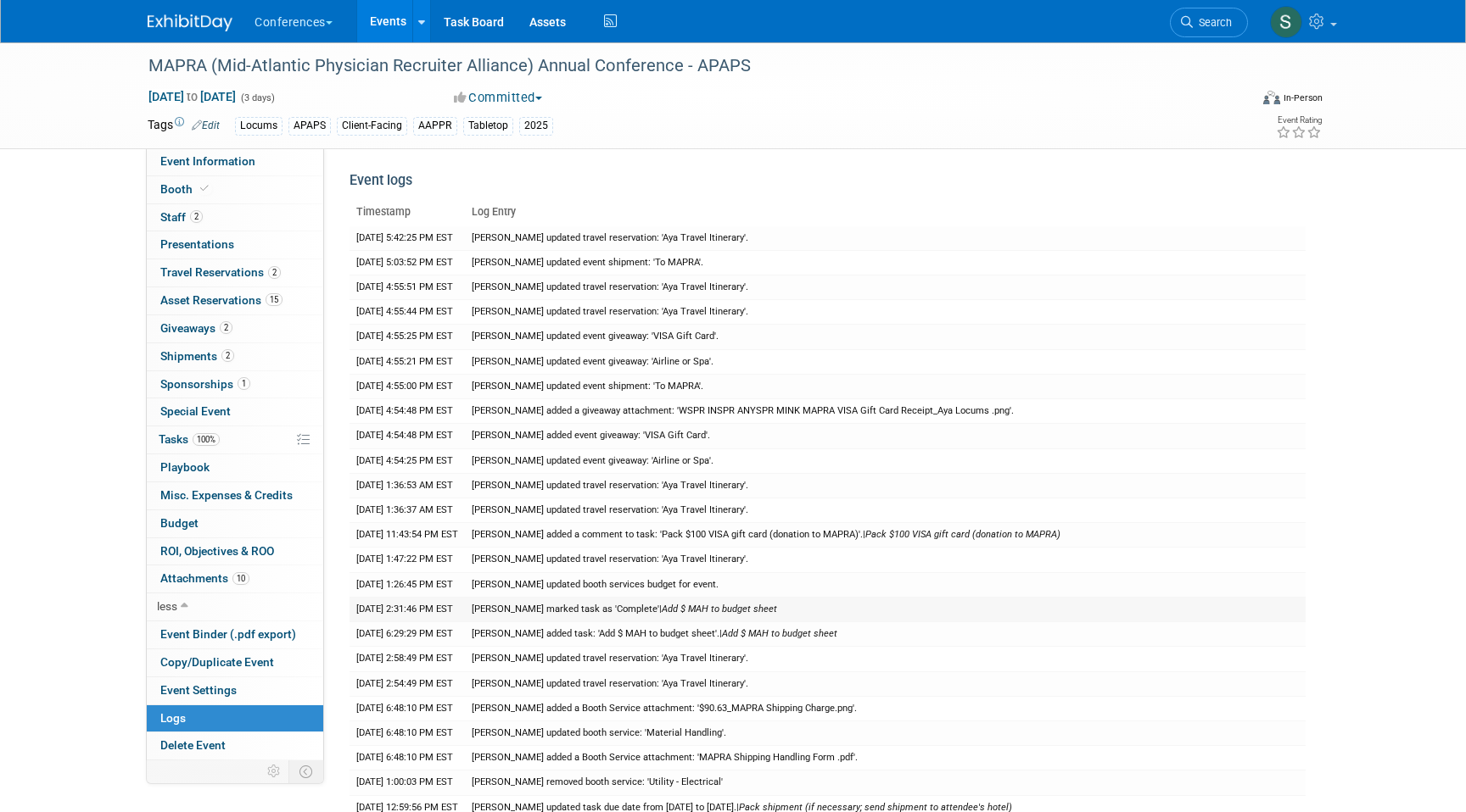
scroll to position [22, 0]
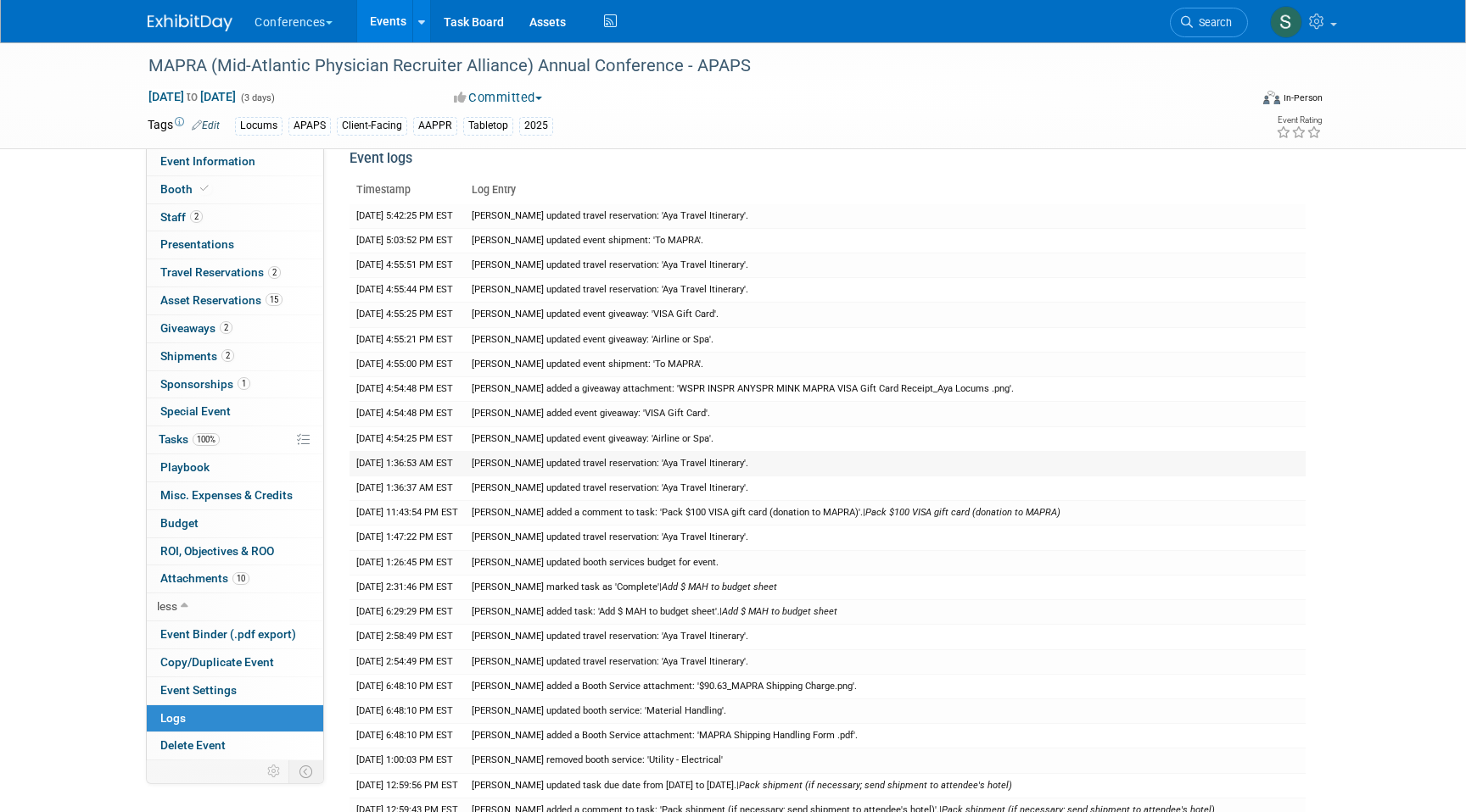
click at [653, 466] on td "Mel Liwanag updated travel reservation: 'Aya Travel Itinerary'." at bounding box center [885, 463] width 841 height 25
click at [618, 21] on icon at bounding box center [610, 21] width 21 height 27
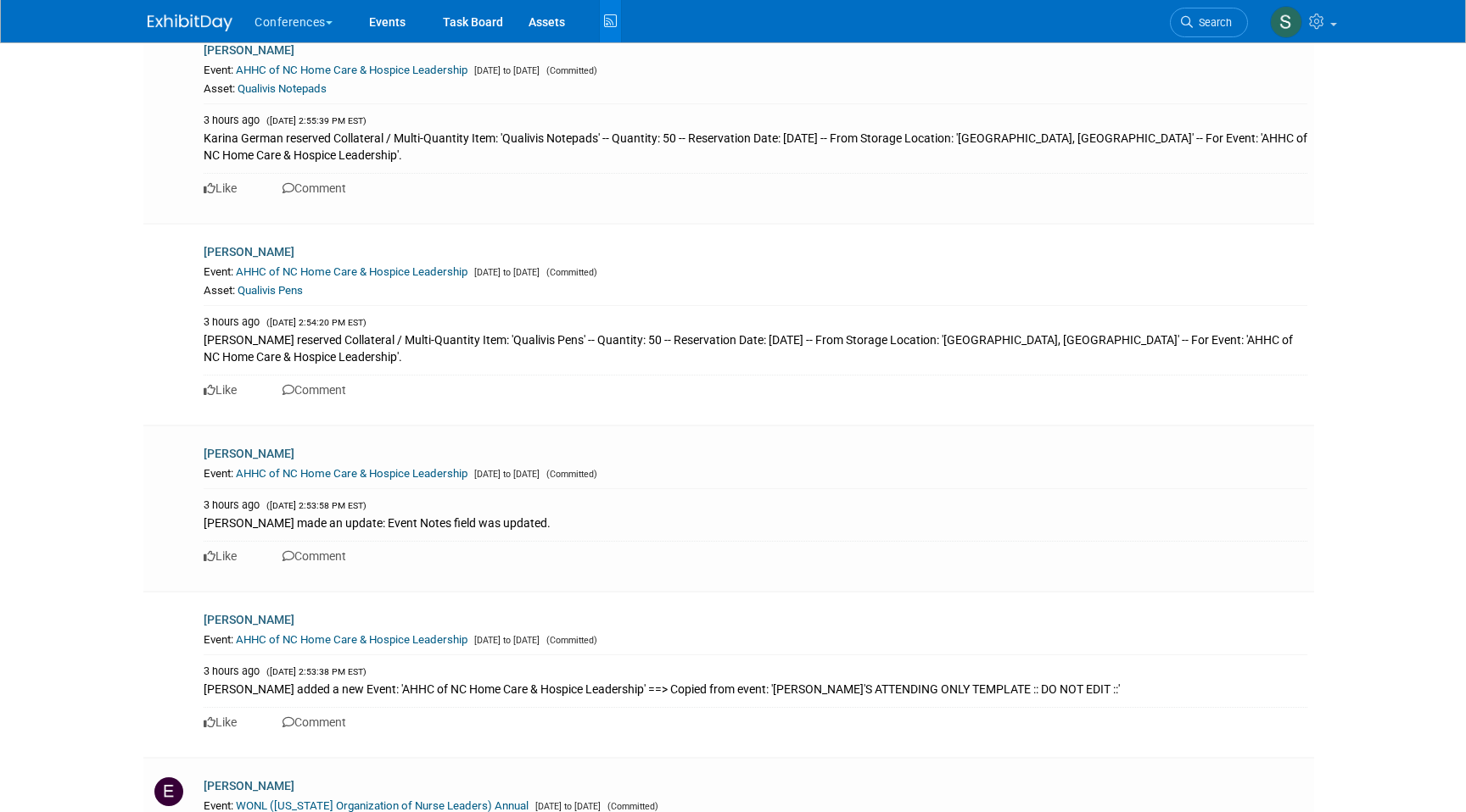
scroll to position [7650, 0]
